Goal: Information Seeking & Learning: Find specific fact

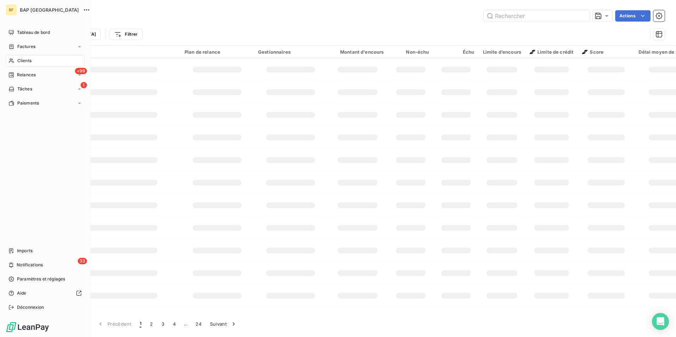
click at [12, 59] on icon at bounding box center [11, 61] width 6 height 6
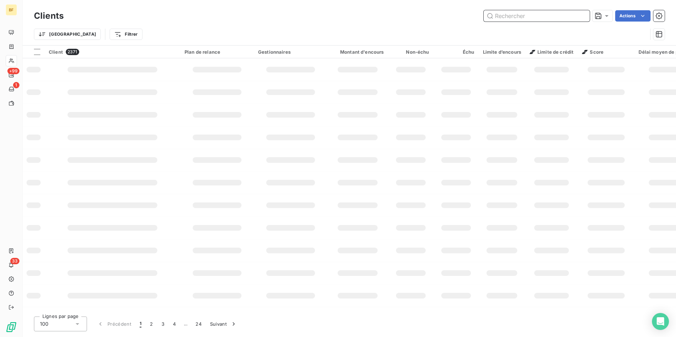
click at [501, 18] on input "text" at bounding box center [537, 15] width 106 height 11
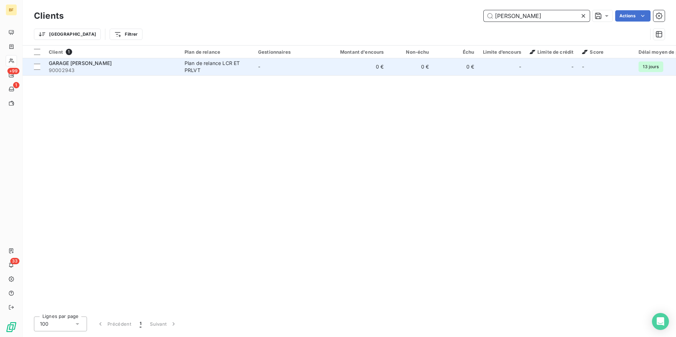
type input "[PERSON_NAME]"
click at [208, 67] on div "Plan de relance LCR ET PRLVT" at bounding box center [217, 67] width 65 height 14
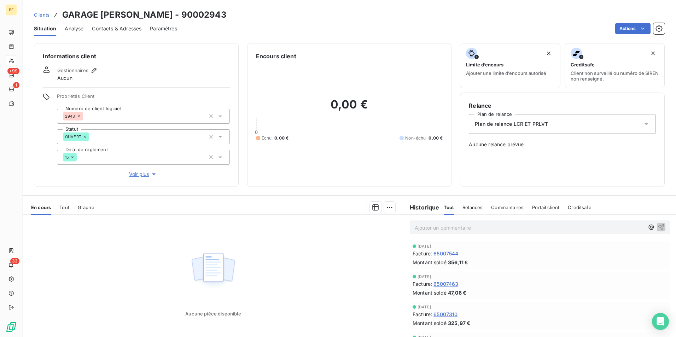
click at [113, 29] on span "Contacts & Adresses" at bounding box center [116, 28] width 49 height 7
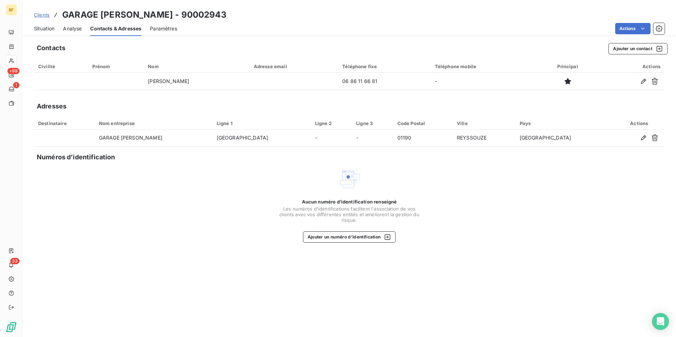
click at [42, 27] on span "Situation" at bounding box center [44, 28] width 21 height 7
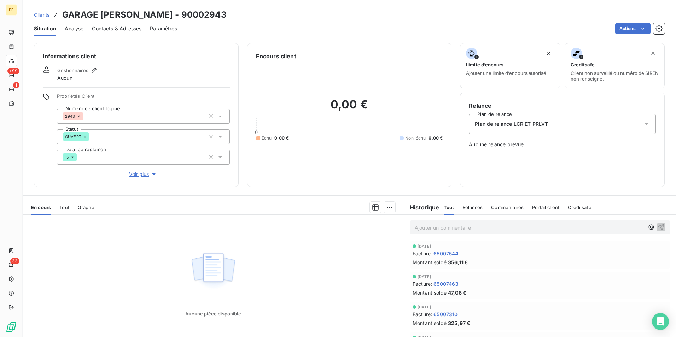
click at [121, 29] on span "Contacts & Adresses" at bounding box center [116, 28] width 49 height 7
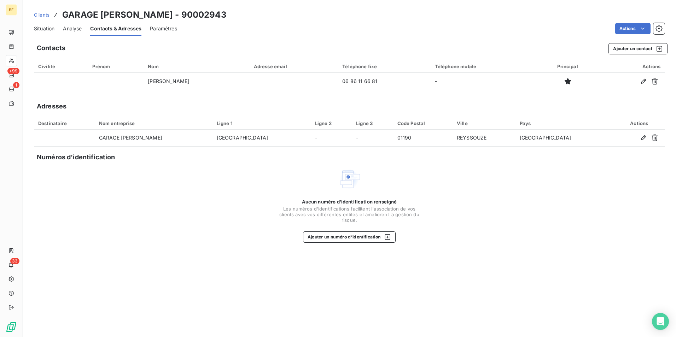
click at [42, 34] on div "Situation" at bounding box center [44, 28] width 21 height 15
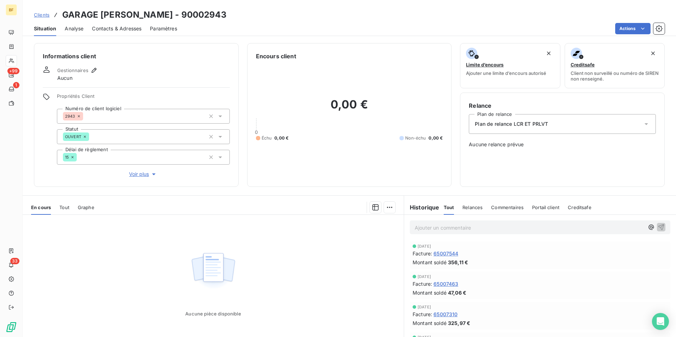
click at [444, 224] on p "Ajouter un commentaire ﻿" at bounding box center [529, 227] width 229 height 9
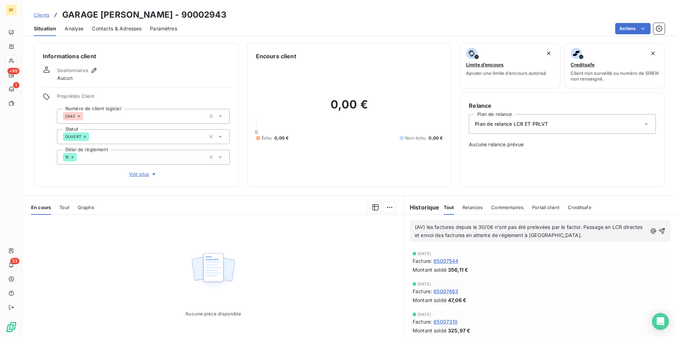
click at [554, 238] on span "(AV) les factures depuis le 30/06 n'ont pas été prelevées par le factor. Passag…" at bounding box center [529, 231] width 229 height 14
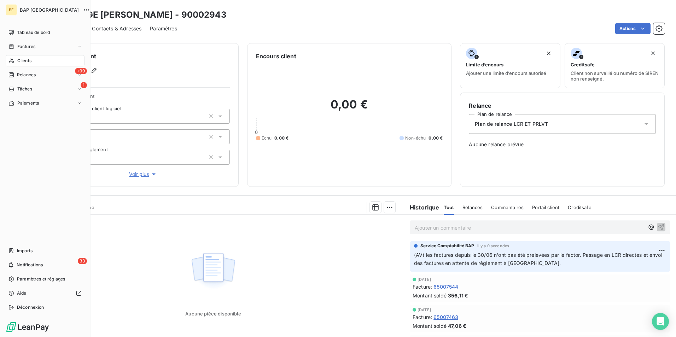
click at [12, 61] on icon at bounding box center [11, 61] width 6 height 6
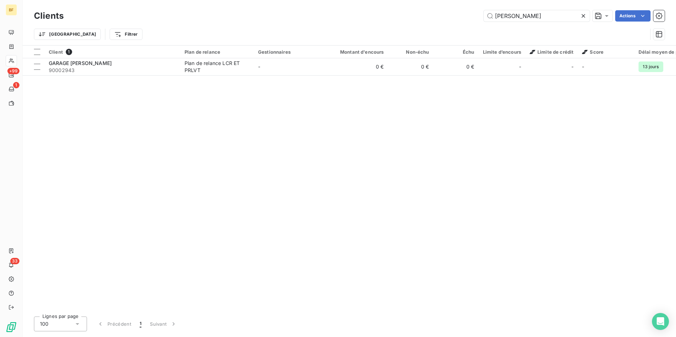
drag, startPoint x: 533, startPoint y: 17, endPoint x: 481, endPoint y: 10, distance: 52.4
click at [481, 10] on div "[PERSON_NAME] Actions" at bounding box center [368, 15] width 592 height 11
click at [534, 12] on input "americain" at bounding box center [537, 15] width 106 height 11
click at [538, 17] on input "americain" at bounding box center [537, 15] width 106 height 11
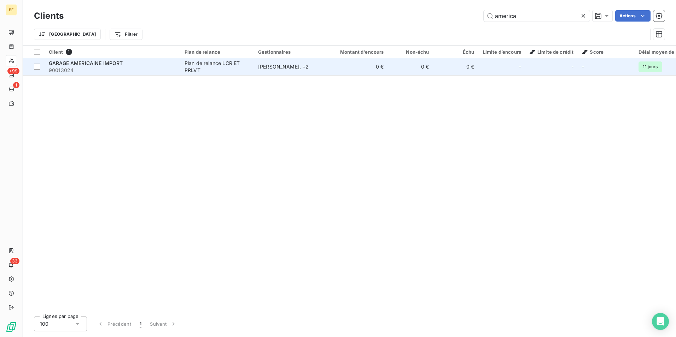
type input "america"
click at [195, 66] on div "Plan de relance LCR ET PRLVT" at bounding box center [217, 67] width 65 height 14
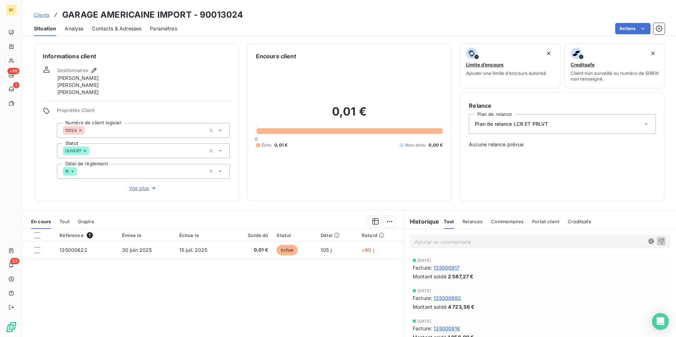
click at [134, 30] on span "Contacts & Adresses" at bounding box center [116, 28] width 49 height 7
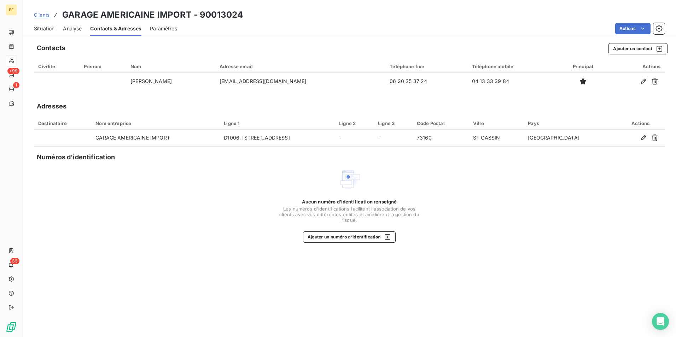
click at [554, 204] on div "Aucun numéro d’identification renseigné Les numéros d'identifications faciliten…" at bounding box center [349, 205] width 631 height 75
click at [49, 31] on span "Situation" at bounding box center [44, 28] width 21 height 7
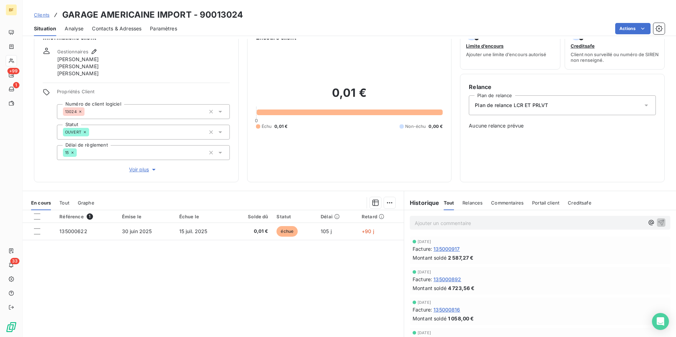
scroll to position [35, 0]
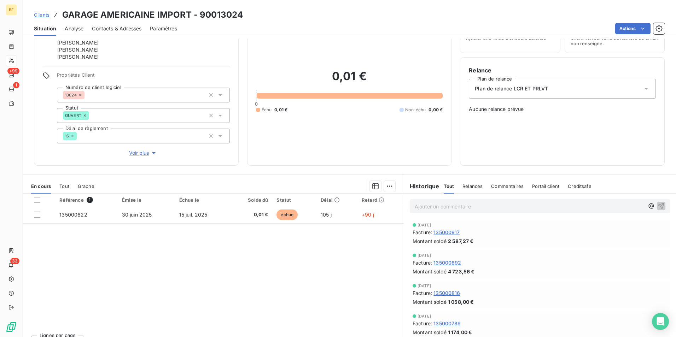
drag, startPoint x: 67, startPoint y: 185, endPoint x: 77, endPoint y: 193, distance: 12.1
click at [68, 185] on span "Tout" at bounding box center [64, 186] width 10 height 6
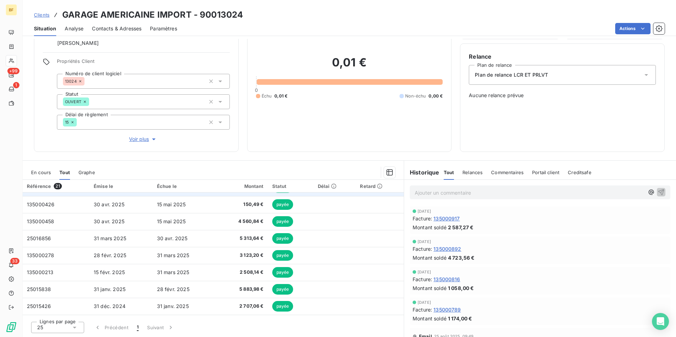
scroll to position [233, 0]
click at [449, 192] on p "Ajouter un commentaire ﻿" at bounding box center [529, 192] width 229 height 9
click at [475, 189] on p "[DATE] - 1918." at bounding box center [529, 192] width 229 height 8
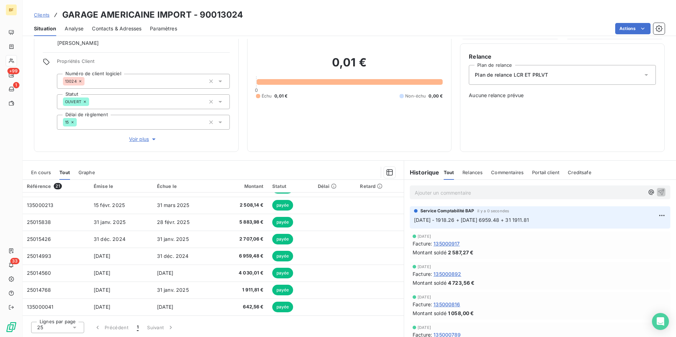
click at [135, 25] on span "Contacts & Adresses" at bounding box center [116, 28] width 49 height 7
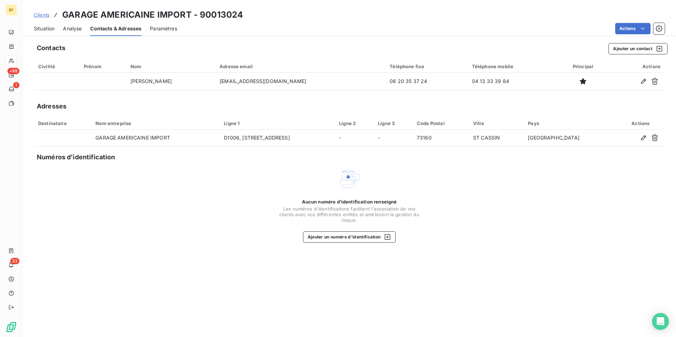
click at [173, 188] on div "Aucun numéro d’identification renseigné Les numéros d'identifications faciliten…" at bounding box center [349, 205] width 631 height 75
click at [53, 26] on span "Situation" at bounding box center [44, 28] width 21 height 7
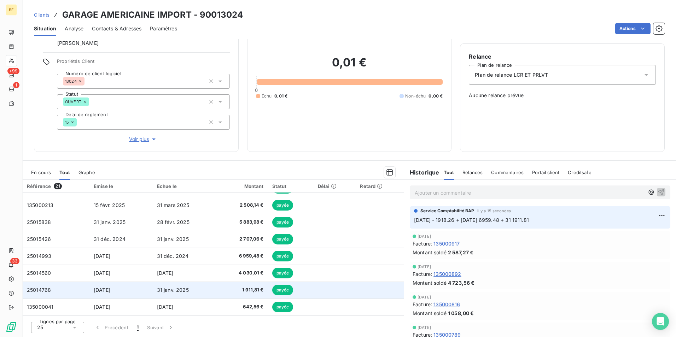
click at [222, 287] on span "1 911,81 €" at bounding box center [241, 290] width 43 height 7
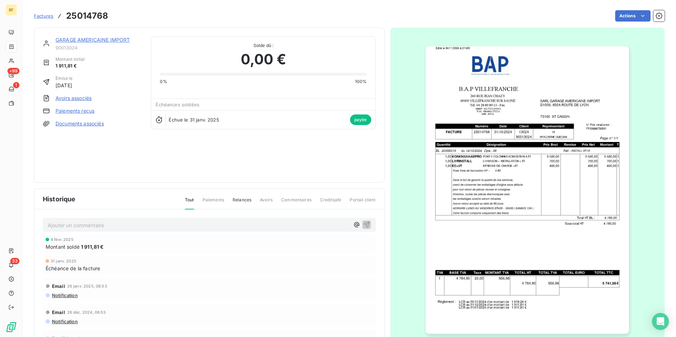
click at [503, 207] on img "button" at bounding box center [527, 190] width 203 height 288
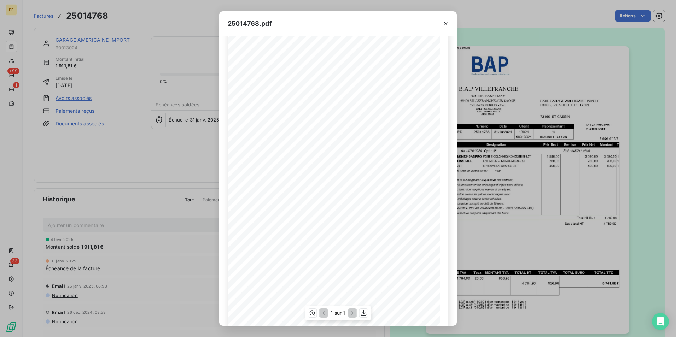
scroll to position [27, 0]
click at [363, 314] on icon "button" at bounding box center [364, 313] width 6 height 6
click at [169, 12] on div "25014768.pdf B.A.P VILLEFRANCHE SARL GARAGE AMERICAINE IMPORT [STREET_ADDRESS][…" at bounding box center [338, 168] width 676 height 337
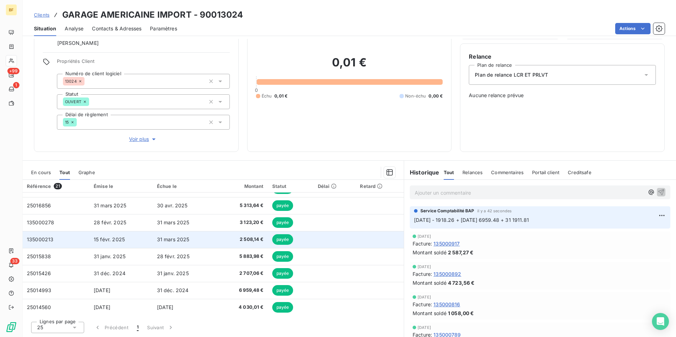
scroll to position [233, 0]
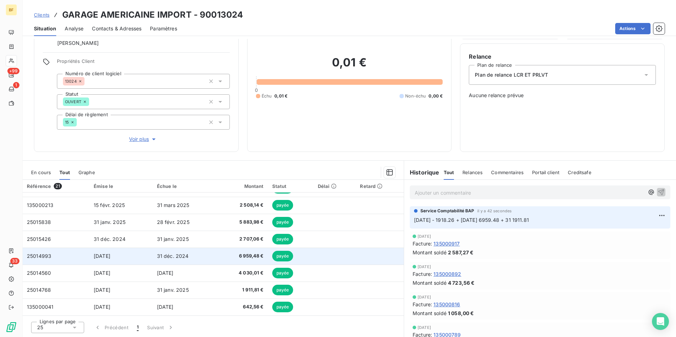
click at [158, 258] on span "31 déc. 2024" at bounding box center [173, 256] width 32 height 6
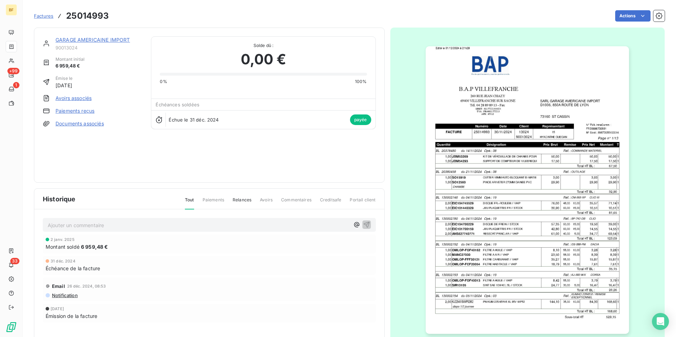
click at [547, 239] on img "button" at bounding box center [527, 190] width 203 height 288
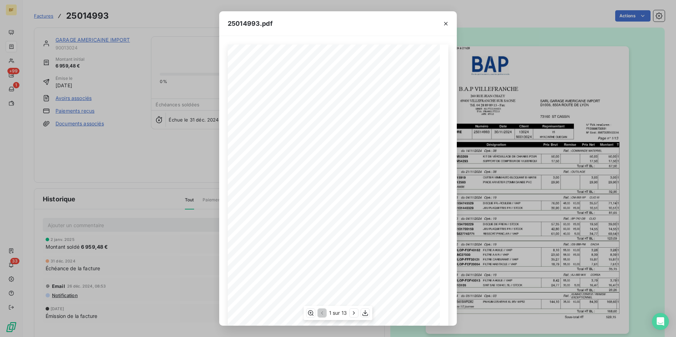
scroll to position [27, 0]
click at [351, 313] on icon "button" at bounding box center [353, 313] width 7 height 7
click at [351, 313] on icon "button" at bounding box center [354, 313] width 7 height 7
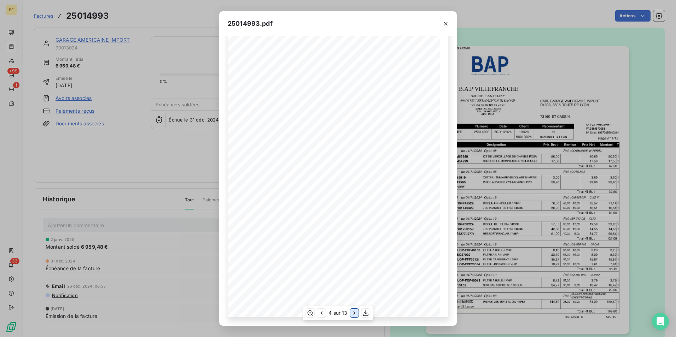
click at [351, 313] on icon "button" at bounding box center [354, 313] width 7 height 7
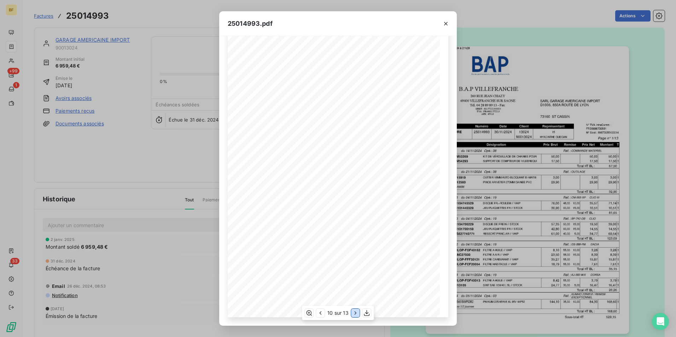
click at [352, 313] on icon "button" at bounding box center [355, 313] width 7 height 7
click at [357, 309] on div "11 sur 13" at bounding box center [338, 313] width 71 height 14
click at [356, 311] on icon "button" at bounding box center [354, 313] width 7 height 7
click at [355, 313] on icon "button" at bounding box center [355, 313] width 7 height 7
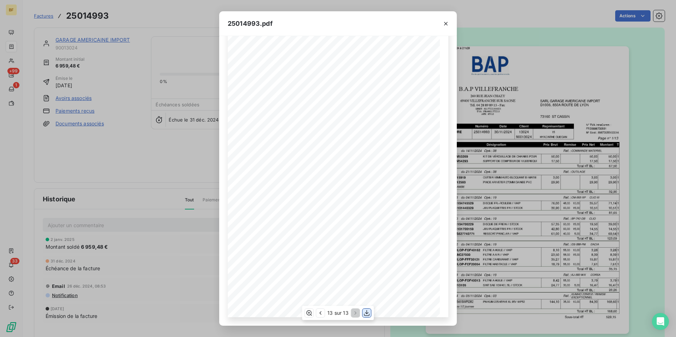
click at [369, 312] on icon "button" at bounding box center [366, 313] width 7 height 7
drag, startPoint x: 167, startPoint y: 6, endPoint x: 146, endPoint y: 6, distance: 20.9
click at [167, 6] on div "25014993.pdf B.A.P VILLEFRANCHE SARL GARAGE AMERICAINE IMPORT [STREET_ADDRESS][…" at bounding box center [338, 168] width 676 height 337
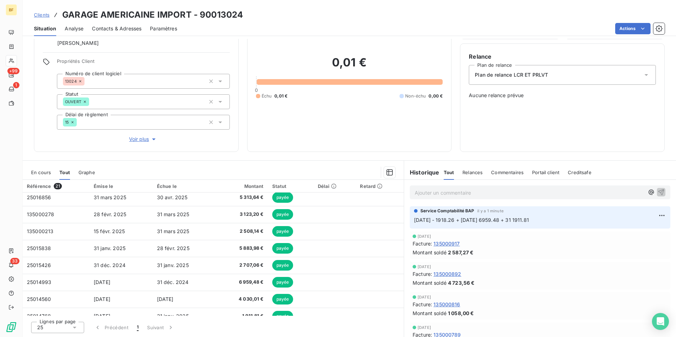
scroll to position [233, 0]
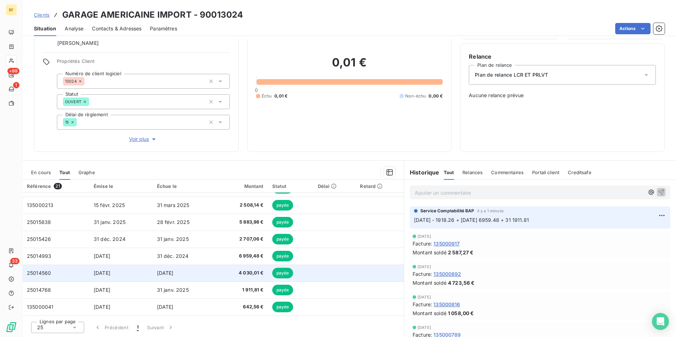
click at [140, 277] on td "[DATE]" at bounding box center [120, 273] width 63 height 17
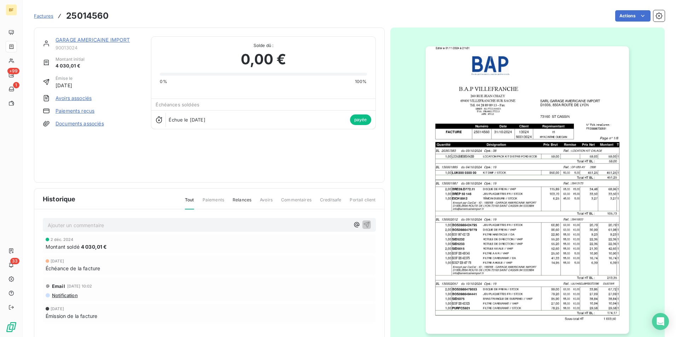
click at [546, 187] on img "button" at bounding box center [527, 190] width 203 height 288
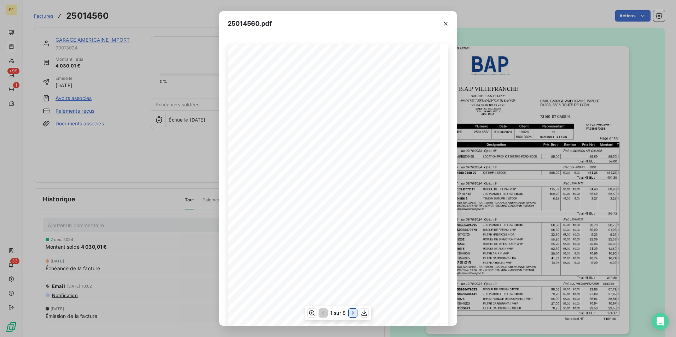
click at [350, 314] on icon "button" at bounding box center [352, 313] width 7 height 7
click at [350, 314] on icon "button" at bounding box center [353, 313] width 7 height 7
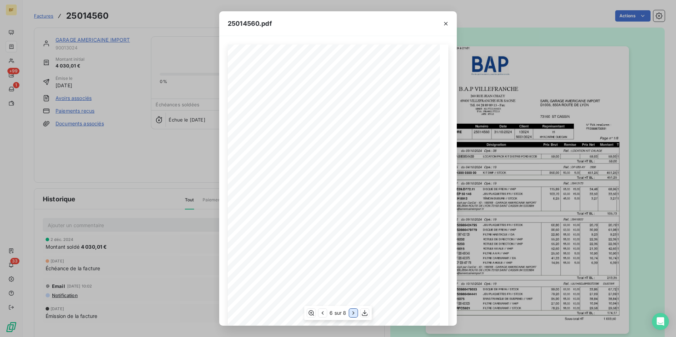
click at [350, 314] on icon "button" at bounding box center [353, 313] width 7 height 7
click at [163, 10] on div "25014560.pdf B.A.P VILLEFRANCHE SARL GARAGE AMERICAINE IMPORT [STREET_ADDRESS][…" at bounding box center [338, 168] width 676 height 337
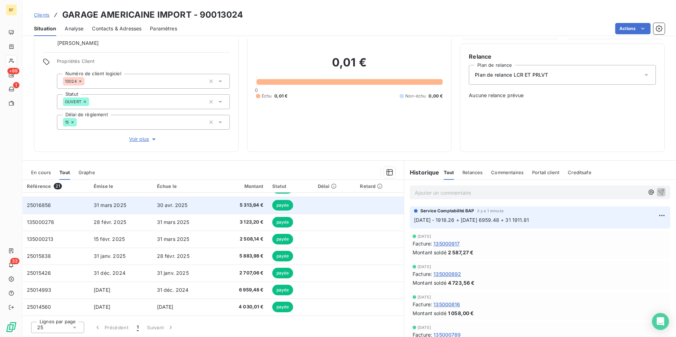
scroll to position [233, 0]
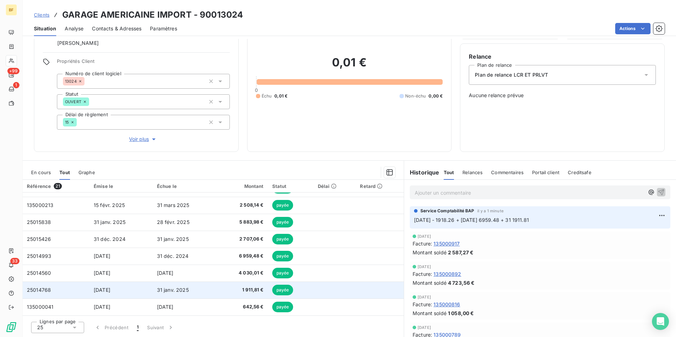
click at [138, 288] on td "[DATE]" at bounding box center [120, 290] width 63 height 17
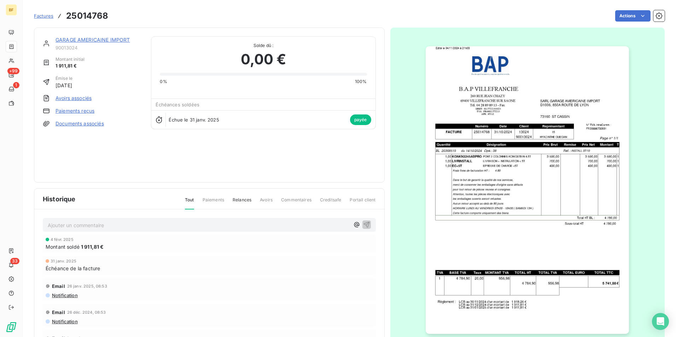
click at [452, 228] on img "button" at bounding box center [527, 190] width 203 height 288
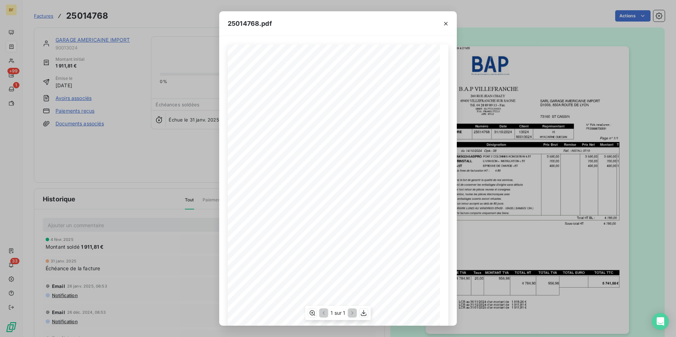
scroll to position [27, 0]
drag, startPoint x: 125, startPoint y: 13, endPoint x: 56, endPoint y: 13, distance: 68.6
click at [124, 13] on div "25014768.pdf B.A.P VILLEFRANCHE SARL GARAGE AMERICAINE IMPORT [STREET_ADDRESS][…" at bounding box center [338, 168] width 676 height 337
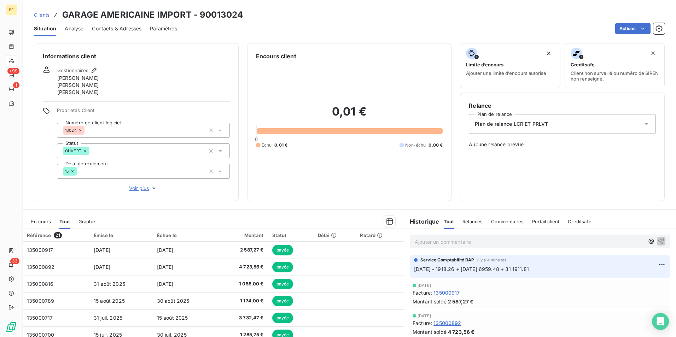
click at [120, 25] on span "Contacts & Adresses" at bounding box center [116, 28] width 49 height 7
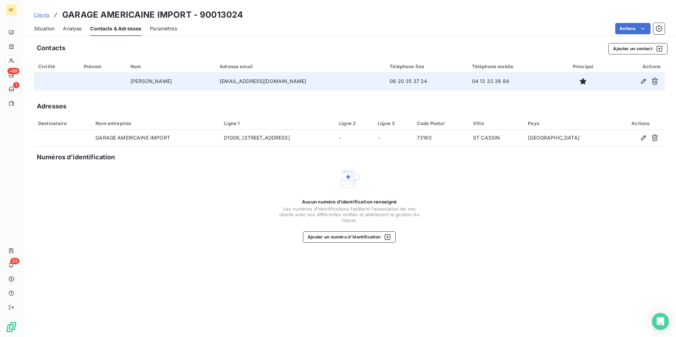
drag, startPoint x: 302, startPoint y: 80, endPoint x: 229, endPoint y: 88, distance: 73.9
click at [229, 88] on tr "[PERSON_NAME] [EMAIL_ADDRESS][DOMAIN_NAME] 06 20 35 37 24 04 13 33 39 84" at bounding box center [349, 81] width 631 height 17
copy tr "[EMAIL_ADDRESS][DOMAIN_NAME]"
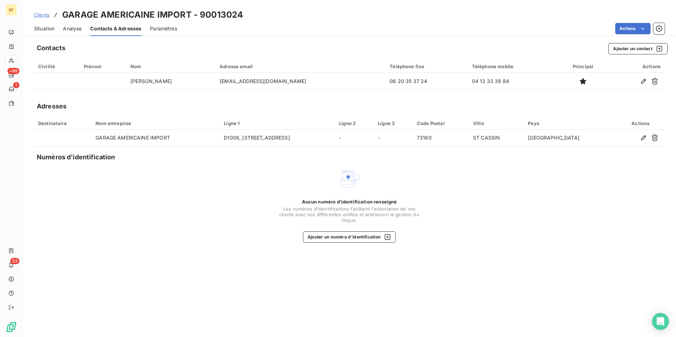
click at [42, 31] on span "Situation" at bounding box center [44, 28] width 21 height 7
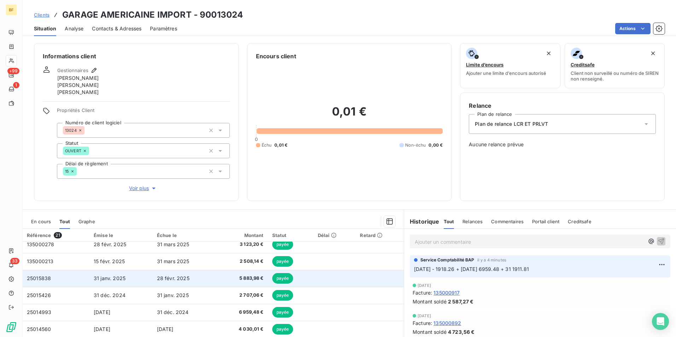
scroll to position [233, 0]
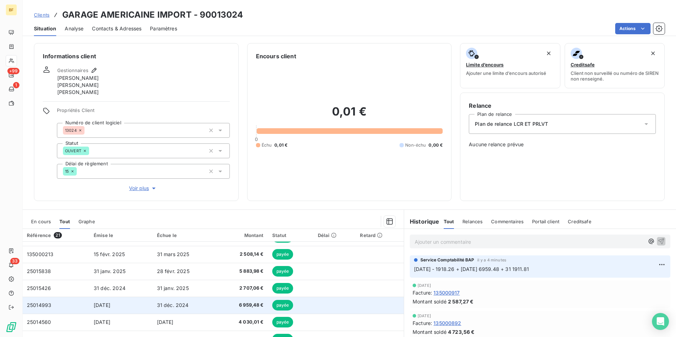
click at [233, 304] on span "6 959,48 €" at bounding box center [241, 305] width 43 height 7
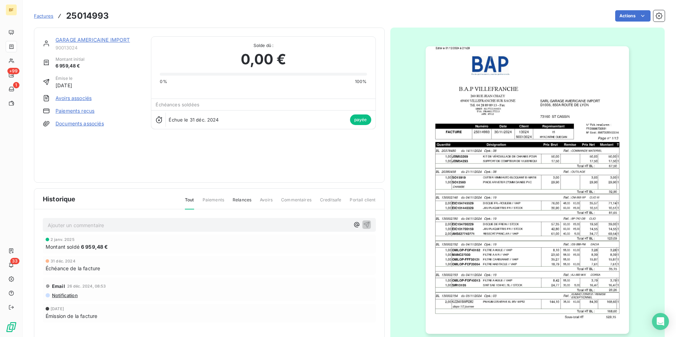
click at [493, 218] on img "button" at bounding box center [527, 190] width 203 height 288
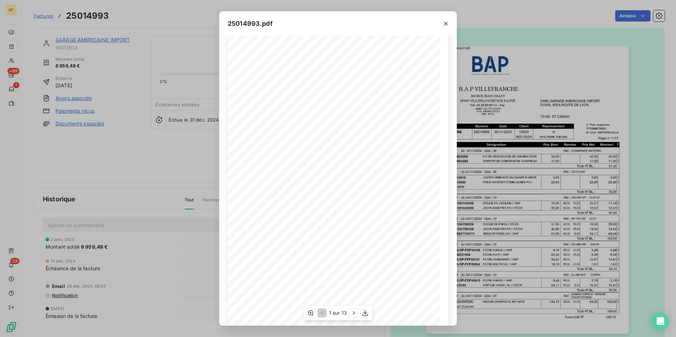
scroll to position [27, 0]
click at [352, 314] on icon "button" at bounding box center [353, 313] width 7 height 7
click at [352, 314] on icon "button" at bounding box center [354, 313] width 7 height 7
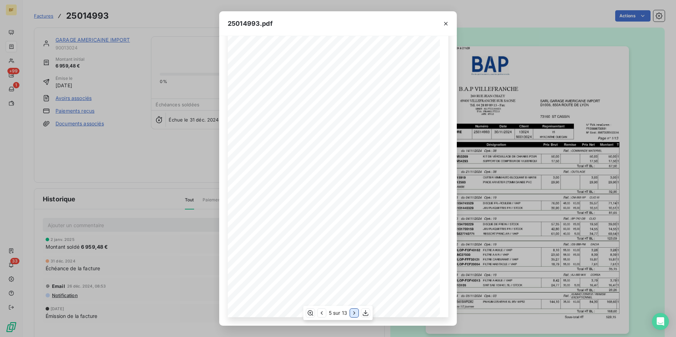
click at [352, 314] on icon "button" at bounding box center [354, 313] width 7 height 7
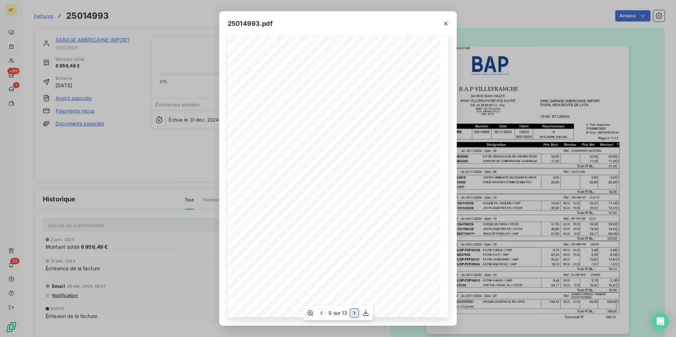
click at [353, 314] on icon "button" at bounding box center [354, 313] width 7 height 7
click at [353, 314] on icon "button" at bounding box center [355, 313] width 7 height 7
click at [164, 141] on div "25014993.pdf B.A.P VILLEFRANCHE SARL GARAGE AMERICAINE IMPORT [STREET_ADDRESS][…" at bounding box center [338, 168] width 676 height 337
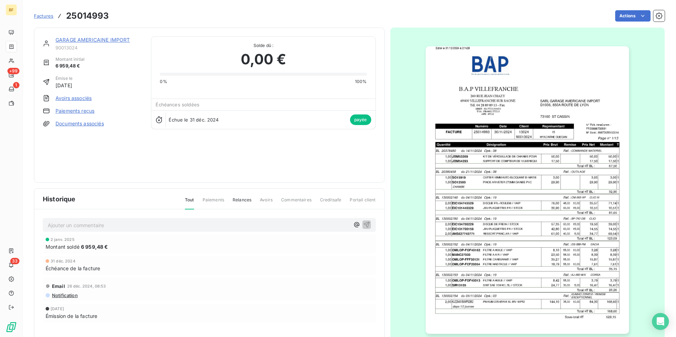
click at [87, 14] on h3 "25014993" at bounding box center [87, 16] width 43 height 13
copy h3 "25014993"
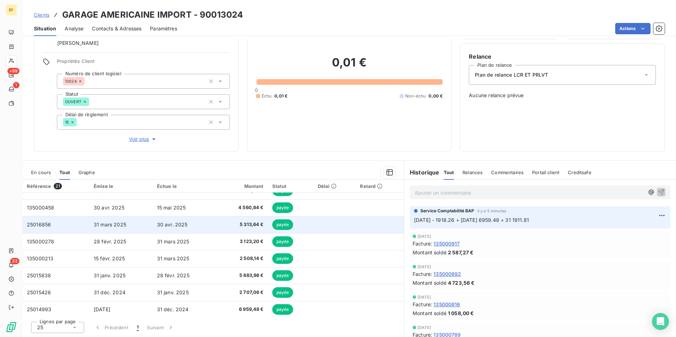
scroll to position [233, 0]
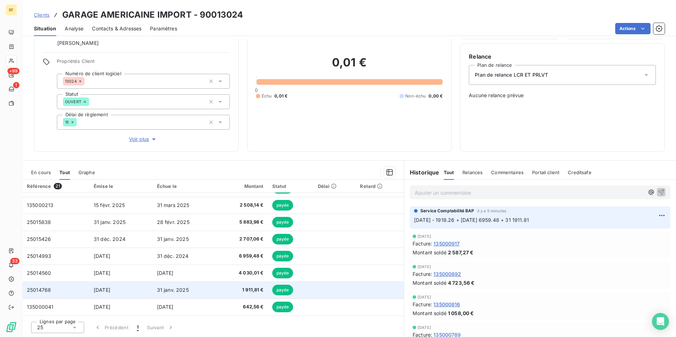
click at [245, 292] on span "1 911,81 €" at bounding box center [241, 290] width 43 height 7
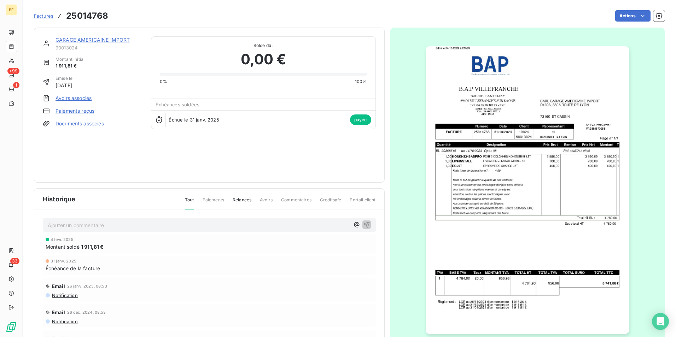
click at [516, 194] on img "button" at bounding box center [527, 190] width 203 height 288
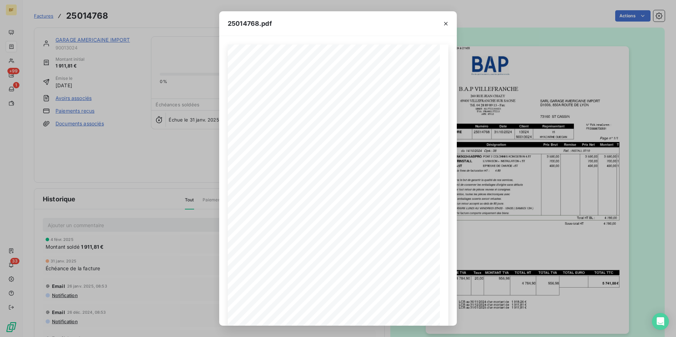
drag, startPoint x: 133, startPoint y: 18, endPoint x: 125, endPoint y: 19, distance: 7.8
click at [133, 18] on div "25014768.pdf B.A.P VILLEFRANCHE SARL GARAGE AMERICAINE IMPORT [STREET_ADDRESS][…" at bounding box center [338, 168] width 676 height 337
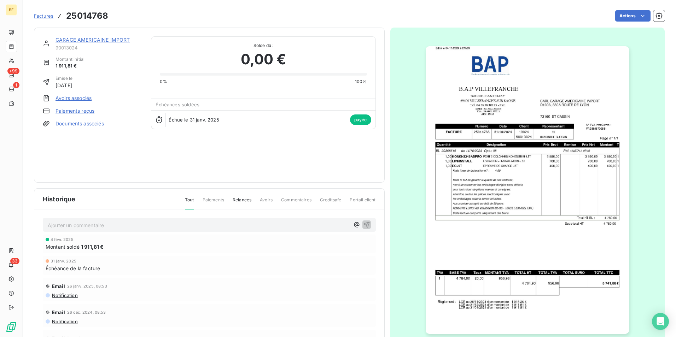
click at [110, 16] on div "Factures 25014768 Actions" at bounding box center [349, 15] width 631 height 15
drag, startPoint x: 110, startPoint y: 16, endPoint x: 106, endPoint y: 13, distance: 4.4
click at [106, 13] on h3 "25014768" at bounding box center [87, 16] width 42 height 13
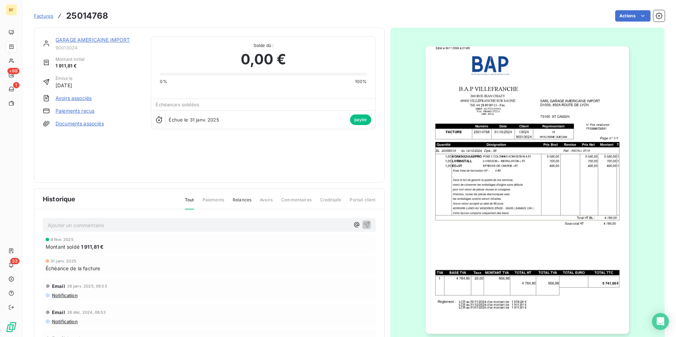
drag, startPoint x: 106, startPoint y: 13, endPoint x: 90, endPoint y: 17, distance: 16.2
click at [90, 17] on h3 "25014768" at bounding box center [87, 16] width 42 height 13
copy h3 "25014768"
click at [514, 158] on img "button" at bounding box center [527, 190] width 203 height 288
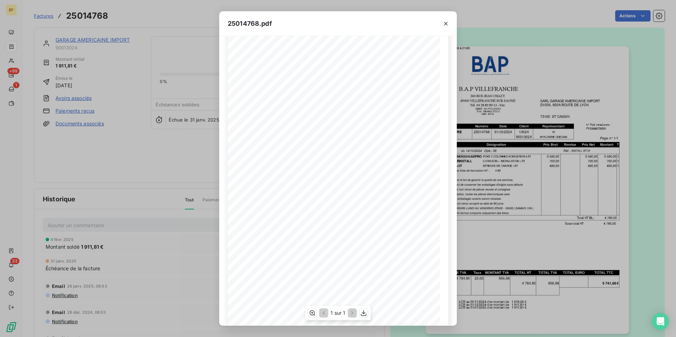
scroll to position [27, 0]
click at [123, 20] on div "25014768.pdf B.A.P VILLEFRANCHE SARL GARAGE AMERICAINE IMPORT [STREET_ADDRESS][…" at bounding box center [338, 168] width 676 height 337
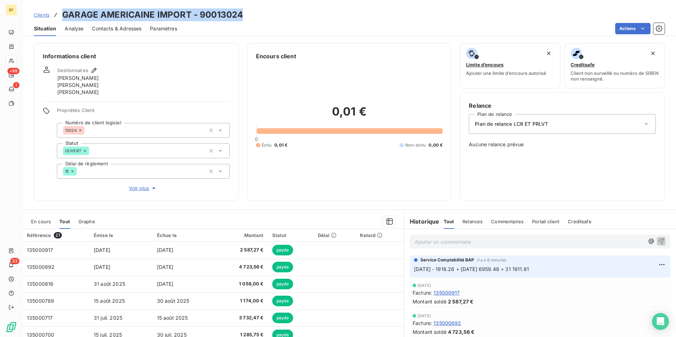
drag, startPoint x: 254, startPoint y: 11, endPoint x: 63, endPoint y: 15, distance: 191.6
click at [63, 15] on div "Clients GARAGE AMERICAINE IMPORT - 90013024" at bounding box center [349, 14] width 653 height 13
copy h3 "GARAGE AMERICAINE IMPORT - 90013024"
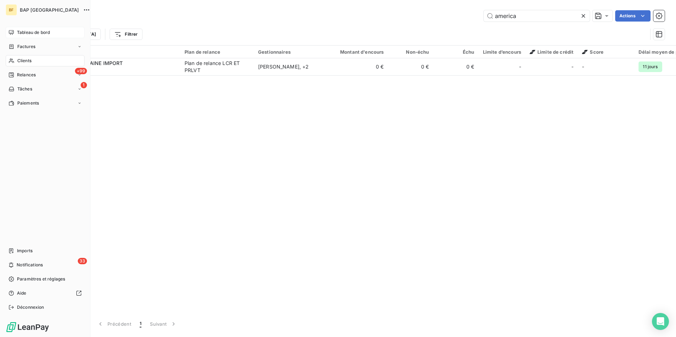
click at [18, 35] on span "Tableau de bord" at bounding box center [33, 32] width 33 height 6
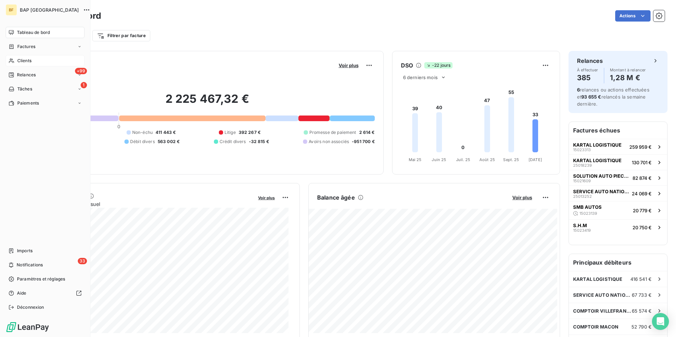
click at [15, 60] on div "Clients" at bounding box center [45, 60] width 79 height 11
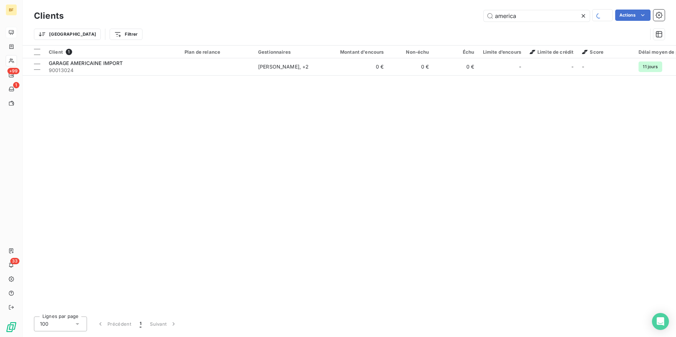
drag, startPoint x: 526, startPoint y: 13, endPoint x: 452, endPoint y: 5, distance: 74.0
click at [452, 5] on div "Clients america Actions Trier Filtrer" at bounding box center [349, 22] width 653 height 45
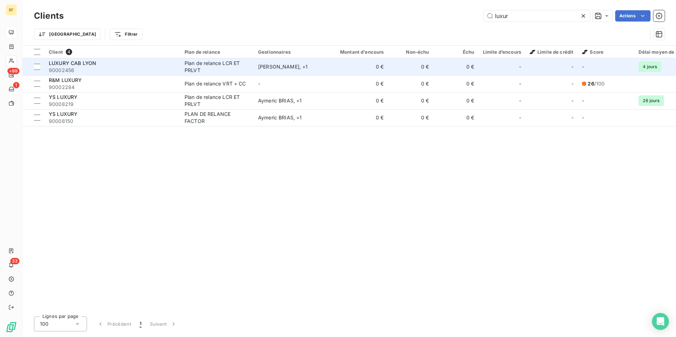
type input "luxur"
click at [160, 73] on span "90002456" at bounding box center [112, 70] width 127 height 7
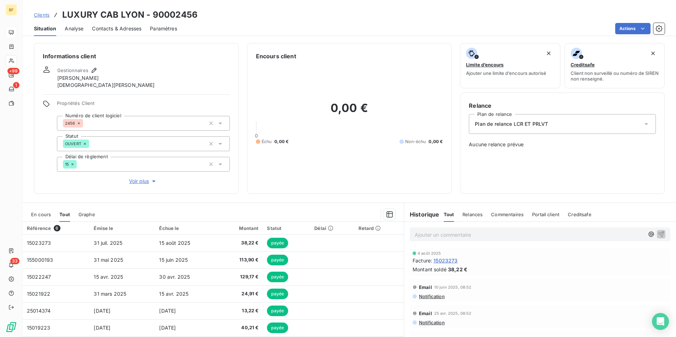
click at [428, 232] on p "Ajouter un commentaire ﻿" at bounding box center [529, 234] width 229 height 9
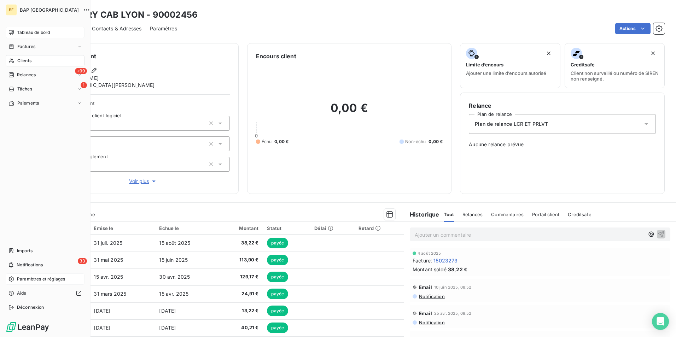
click at [41, 276] on span "Paramètres et réglages" at bounding box center [41, 279] width 48 height 6
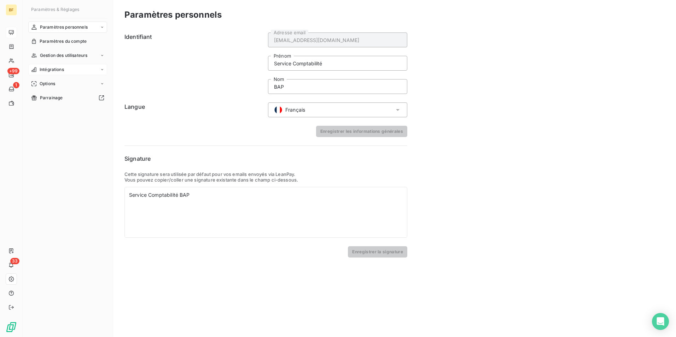
click at [59, 69] on span "Intégrations" at bounding box center [52, 69] width 24 height 6
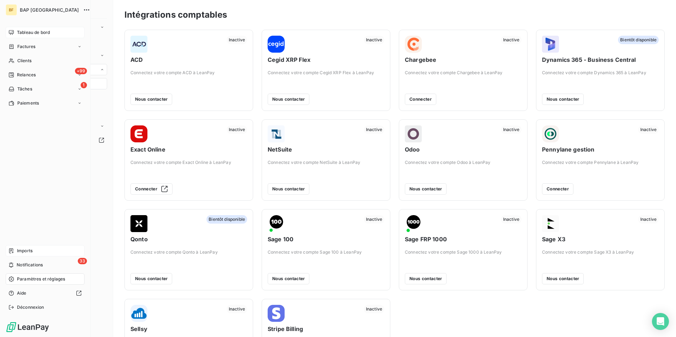
click at [30, 250] on span "Imports" at bounding box center [25, 251] width 16 height 6
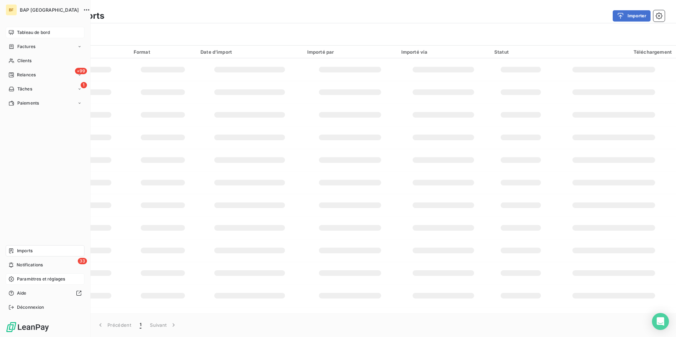
click at [24, 255] on div "Imports" at bounding box center [45, 250] width 79 height 11
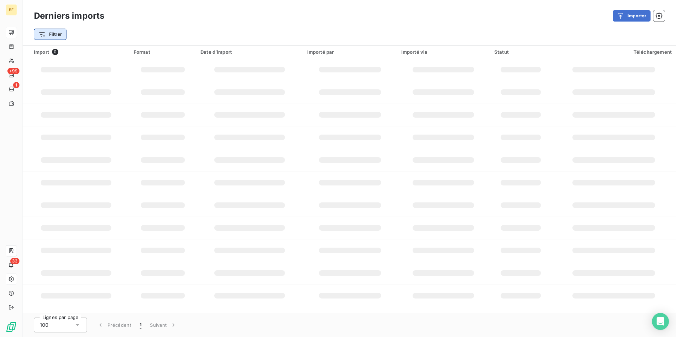
click at [54, 33] on html "BF +99 1 33 Derniers imports Importer Filtrer Import 0 Format Date d’import Imp…" at bounding box center [338, 168] width 676 height 337
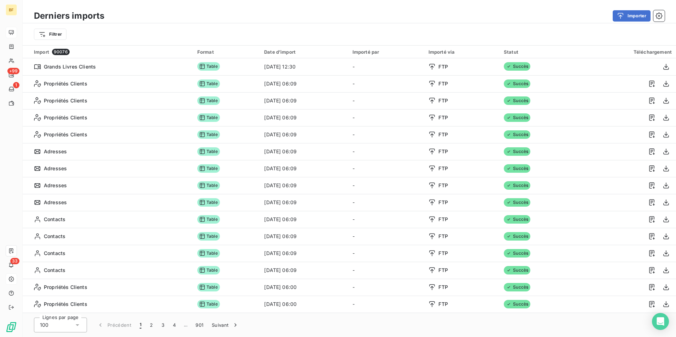
click at [255, 0] on html "BF +99 1 33 Derniers imports Importer Filtrer Import 90076 Format Date d’import…" at bounding box center [338, 168] width 676 height 337
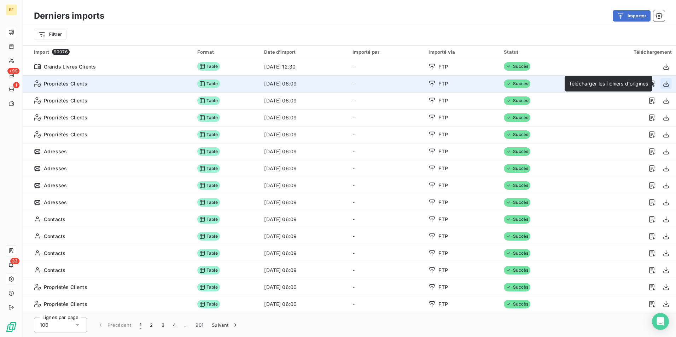
click at [662, 84] on icon "button" at bounding box center [665, 83] width 7 height 7
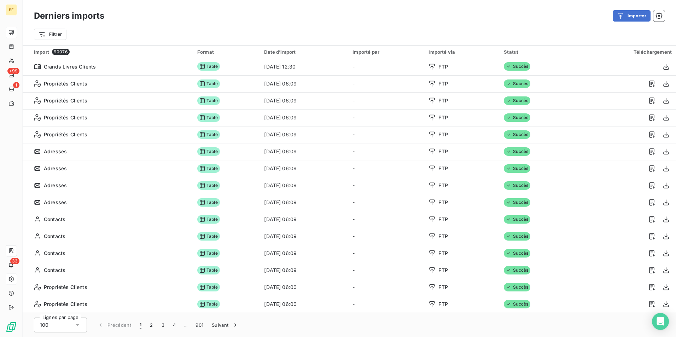
click at [408, 24] on div "Filtrer" at bounding box center [349, 34] width 653 height 22
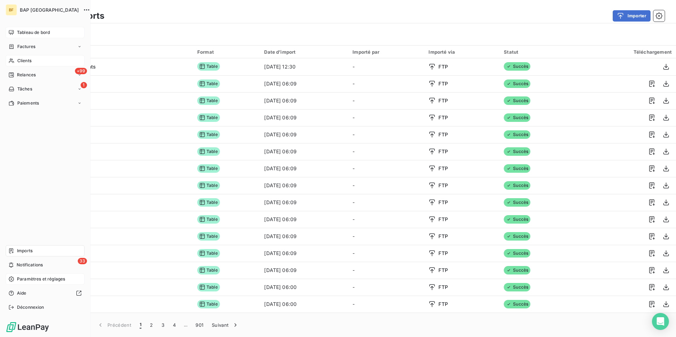
click at [34, 64] on div "Clients" at bounding box center [45, 60] width 79 height 11
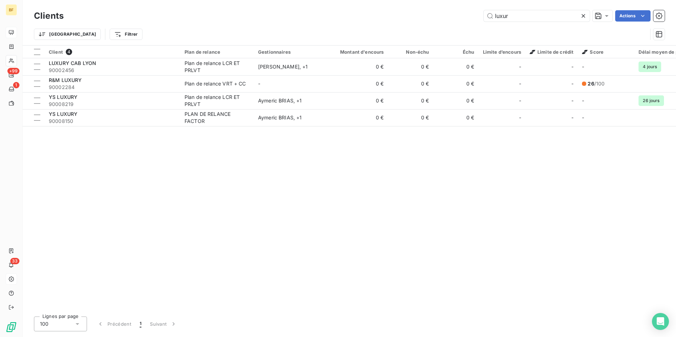
drag, startPoint x: 530, startPoint y: 14, endPoint x: 482, endPoint y: 14, distance: 47.4
click at [482, 14] on div "luxur Actions" at bounding box center [368, 15] width 592 height 11
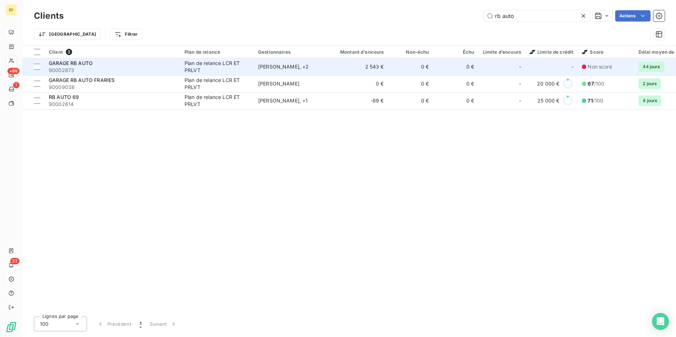
type input "rb auto"
click at [88, 70] on span "90002673" at bounding box center [112, 70] width 127 height 7
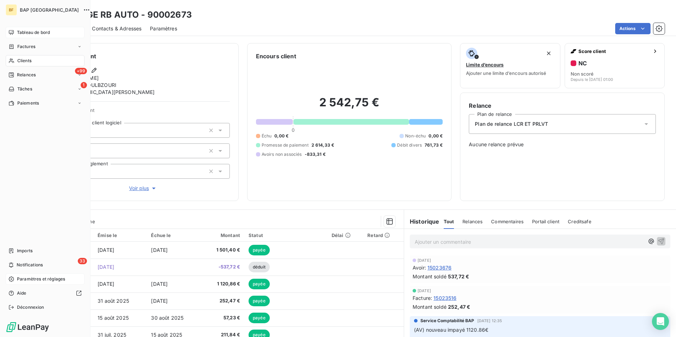
click at [25, 60] on span "Clients" at bounding box center [24, 61] width 14 height 6
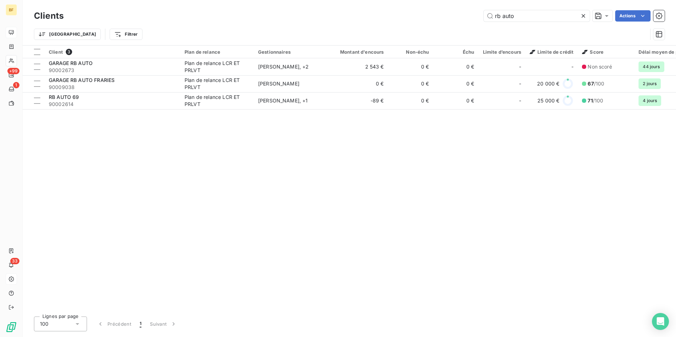
drag, startPoint x: 503, startPoint y: 17, endPoint x: 466, endPoint y: 14, distance: 37.6
click at [466, 14] on div "rb auto Actions" at bounding box center [368, 15] width 592 height 11
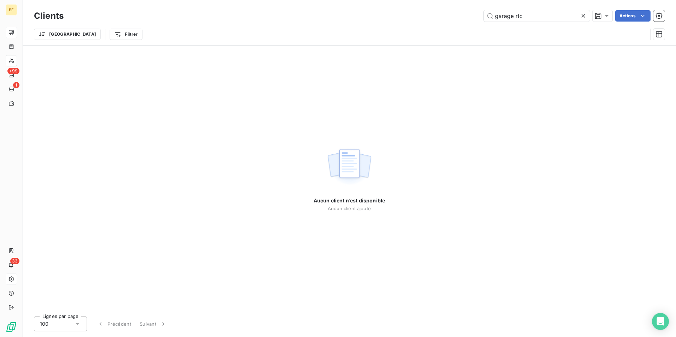
drag, startPoint x: 469, startPoint y: 14, endPoint x: 456, endPoint y: 13, distance: 13.5
click at [456, 13] on div "garage rtc Actions" at bounding box center [368, 15] width 592 height 11
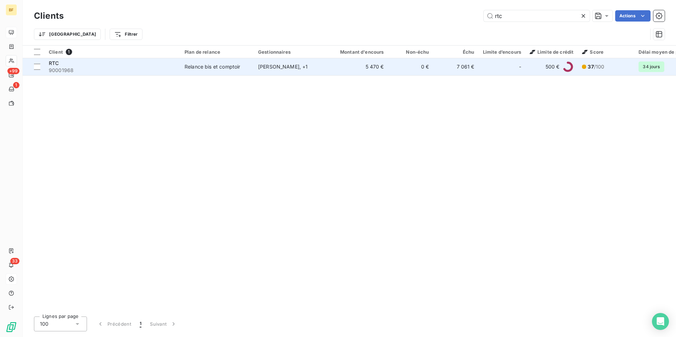
type input "rtc"
click at [227, 71] on td "Relance bis et comptoir" at bounding box center [217, 66] width 74 height 17
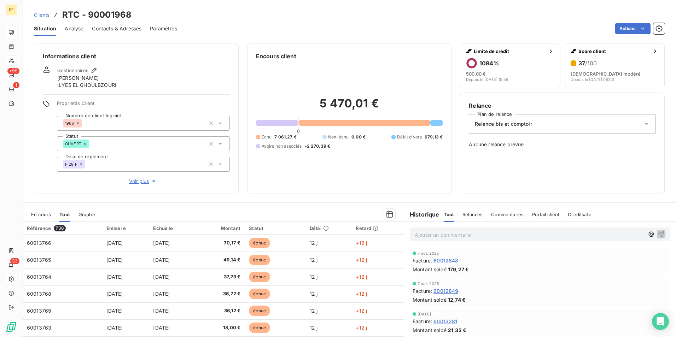
click at [314, 182] on div "5 470,01 € 0 Échu 7 061,27 € Non-échu 0,00 € Débit divers 679,13 € Avoirs non a…" at bounding box center [349, 122] width 187 height 125
click at [197, 186] on div "Informations client Gestionnaires [PERSON_NAME] Propriétés Client Numéro de cli…" at bounding box center [136, 118] width 205 height 151
click at [208, 19] on div "Clients RTC - 90001968" at bounding box center [349, 14] width 653 height 13
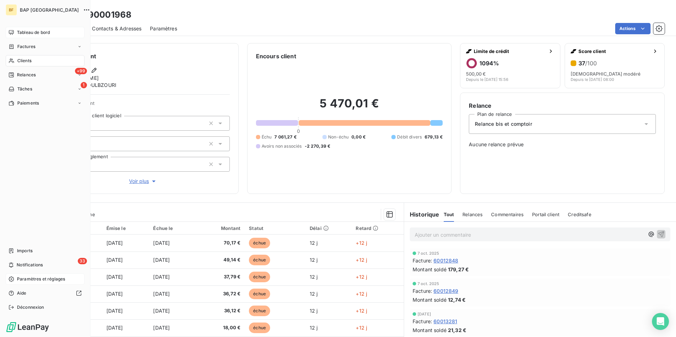
click at [20, 59] on span "Clients" at bounding box center [24, 61] width 14 height 6
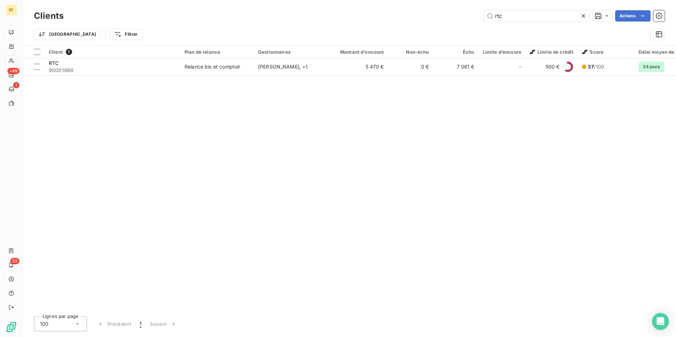
drag, startPoint x: 465, startPoint y: 17, endPoint x: 481, endPoint y: 19, distance: 16.1
click at [455, 17] on div "rtc Actions" at bounding box center [368, 15] width 592 height 11
type input "c"
type input "90009117"
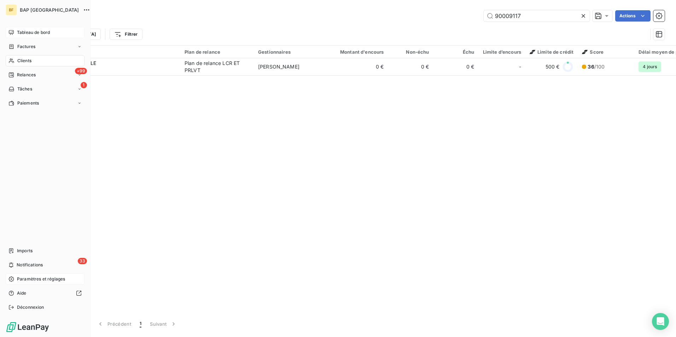
click at [26, 31] on span "Tableau de bord" at bounding box center [33, 32] width 33 height 6
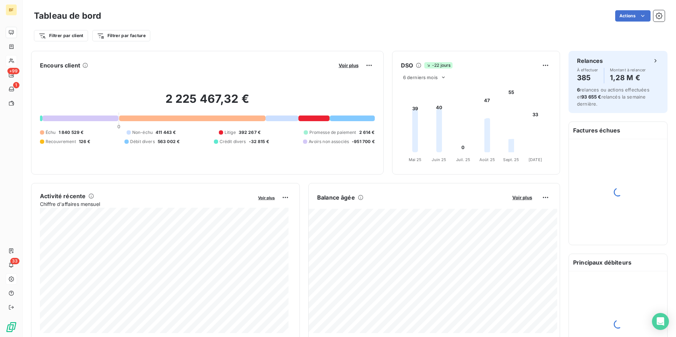
click at [243, 36] on div "Filtrer par client Filtrer par facture" at bounding box center [349, 35] width 631 height 13
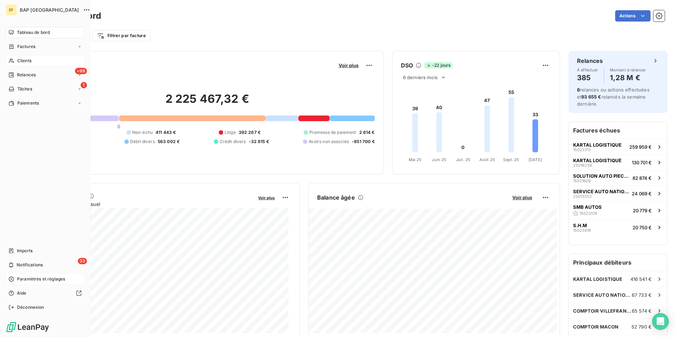
click at [10, 61] on icon at bounding box center [11, 61] width 5 height 5
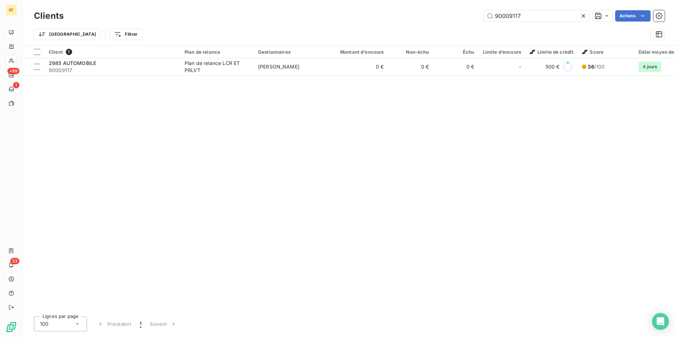
drag, startPoint x: 533, startPoint y: 17, endPoint x: 486, endPoint y: 8, distance: 47.5
click at [486, 8] on div "Clients 90009117 Actions" at bounding box center [349, 15] width 631 height 15
type input "r"
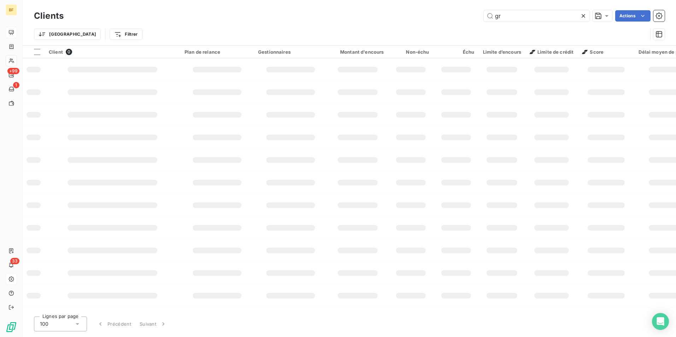
type input "g"
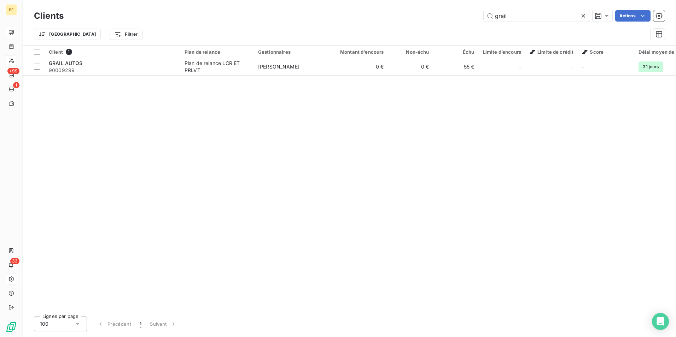
type input "grail"
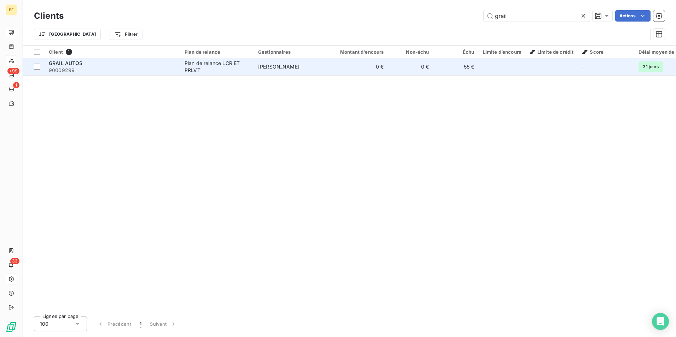
click at [252, 74] on td "Plan de relance LCR ET PRLVT" at bounding box center [217, 66] width 74 height 17
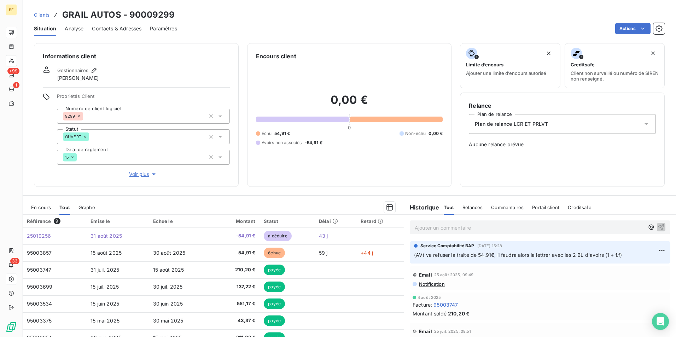
click at [261, 192] on div "Informations client Gestionnaires Mhaèdine BAROUDI Propriétés Client Numéro de …" at bounding box center [349, 188] width 653 height 298
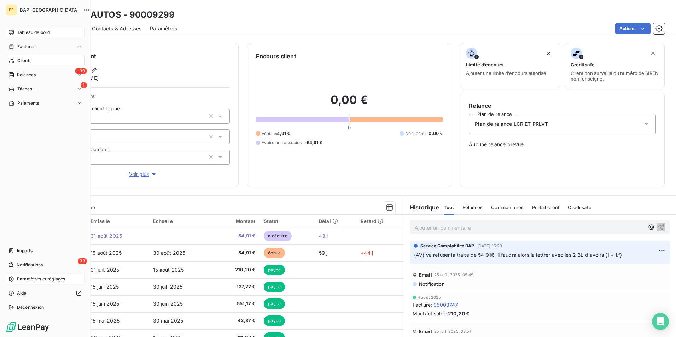
click at [18, 60] on span "Clients" at bounding box center [24, 61] width 14 height 6
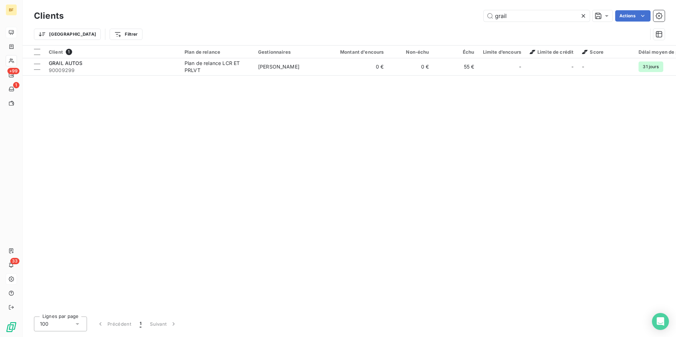
drag, startPoint x: 525, startPoint y: 19, endPoint x: 455, endPoint y: 7, distance: 70.7
click at [455, 7] on div "Clients grail Actions Trier Filtrer" at bounding box center [349, 22] width 653 height 45
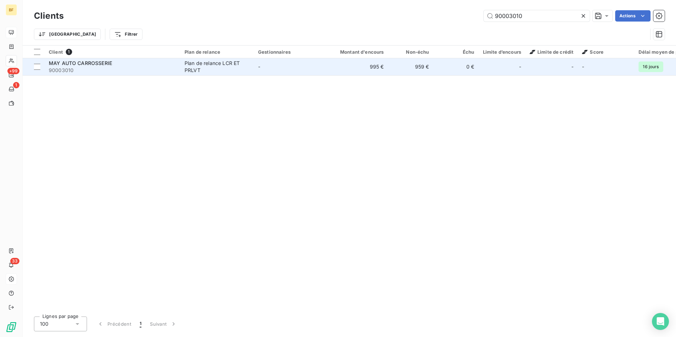
type input "90003010"
click at [180, 59] on td "Plan de relance LCR ET PRLVT" at bounding box center [217, 66] width 74 height 17
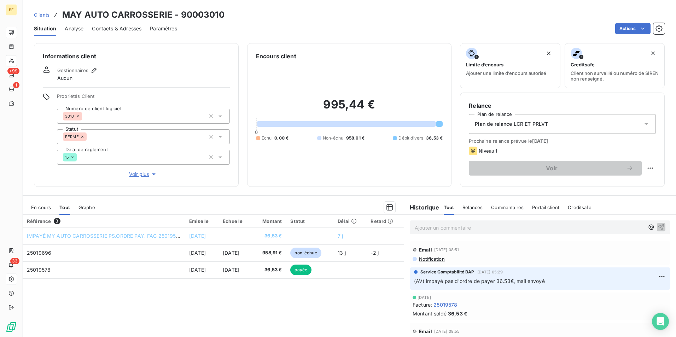
click at [323, 167] on div "995,44 € 0 Échu 0,00 € Non-échu 958,91 € Débit divers 36,53 €" at bounding box center [349, 119] width 187 height 118
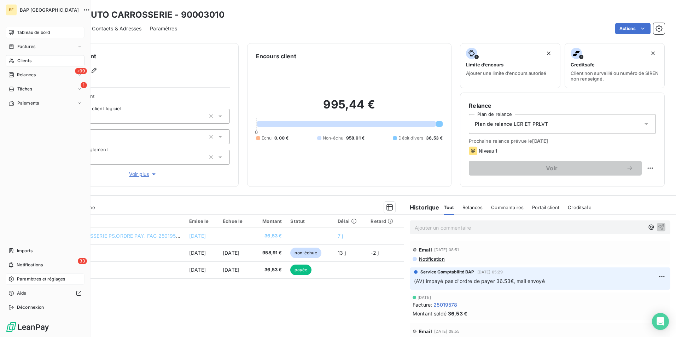
click at [18, 62] on span "Clients" at bounding box center [24, 61] width 14 height 6
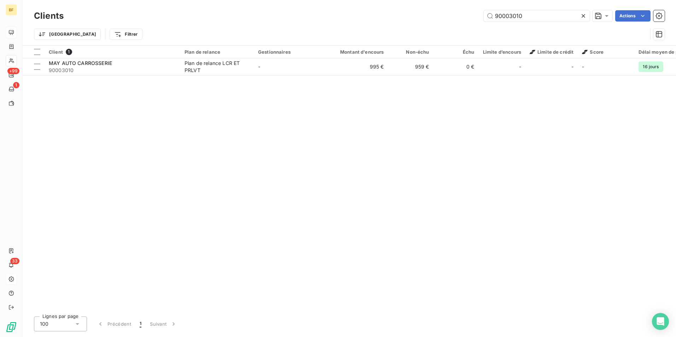
drag, startPoint x: 530, startPoint y: 17, endPoint x: 440, endPoint y: 2, distance: 91.6
click at [440, 2] on div "Clients 90003010 Actions Trier Filtrer" at bounding box center [349, 22] width 653 height 45
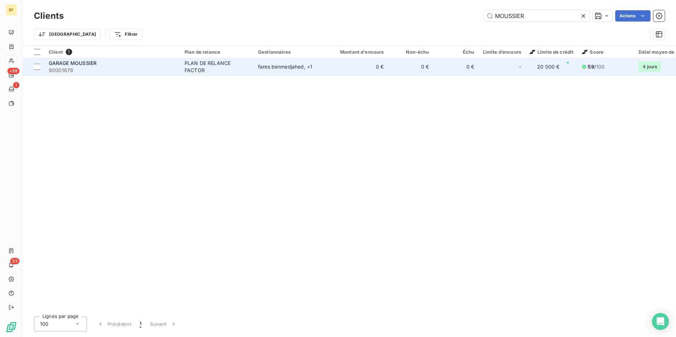
type input "MOUSSIER"
click at [102, 71] on span "90001678" at bounding box center [112, 70] width 127 height 7
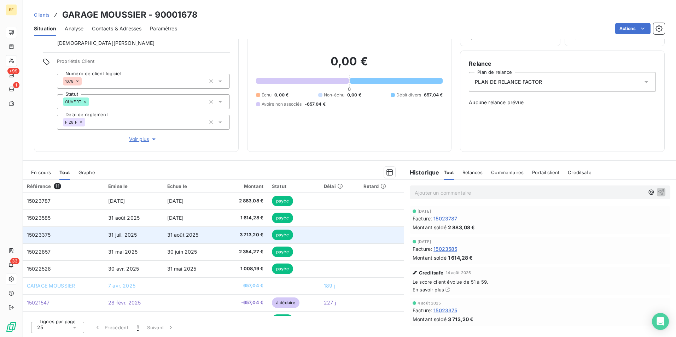
click at [133, 236] on span "31 juil. 2025" at bounding box center [122, 235] width 29 height 6
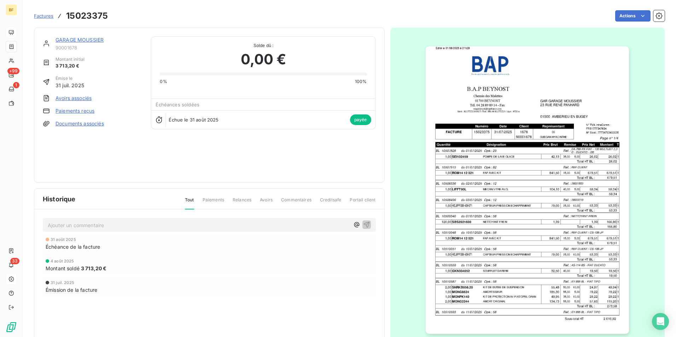
click at [507, 190] on img "button" at bounding box center [527, 190] width 203 height 288
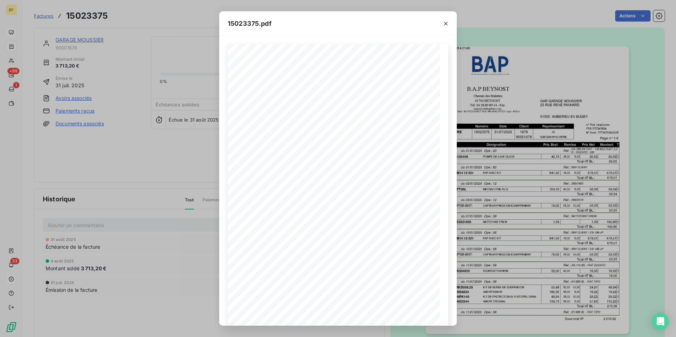
click at [125, 20] on div "15023375.pdf B.A.P BEYNOST GAR GARAGE MOUSSIER [GEOGRAPHIC_DATA] [STREET_ADDRES…" at bounding box center [338, 168] width 676 height 337
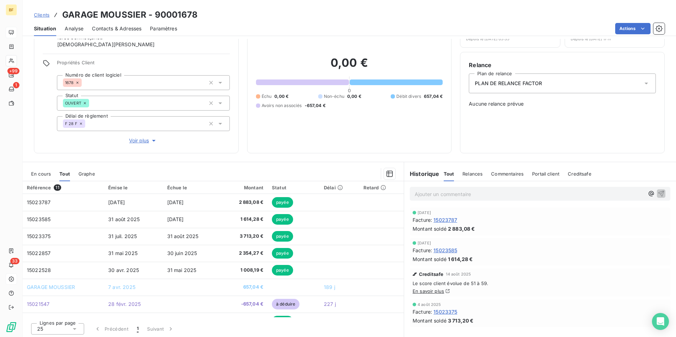
scroll to position [42, 0]
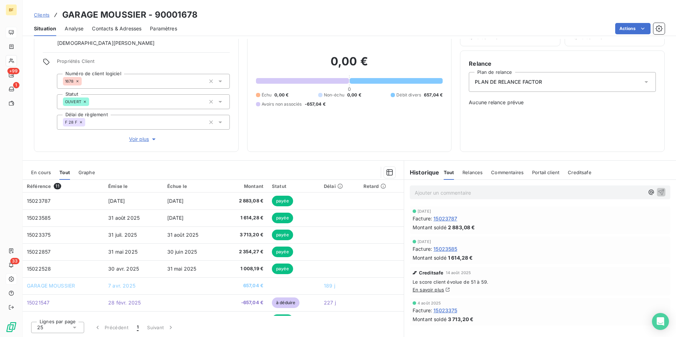
click at [66, 175] on span "Tout" at bounding box center [64, 173] width 11 height 6
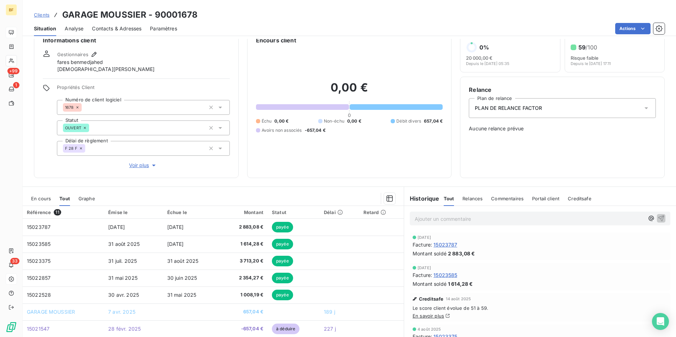
scroll to position [0, 0]
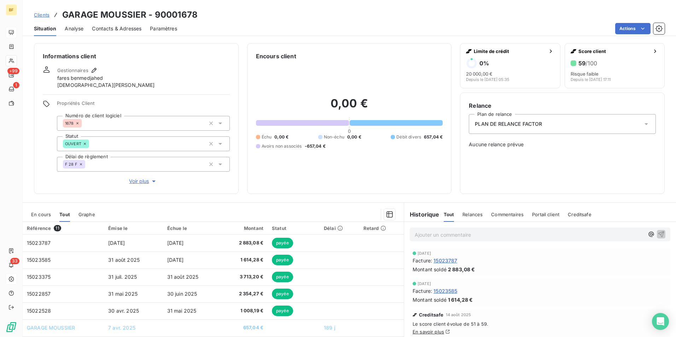
click at [136, 31] on span "Contacts & Adresses" at bounding box center [116, 28] width 49 height 7
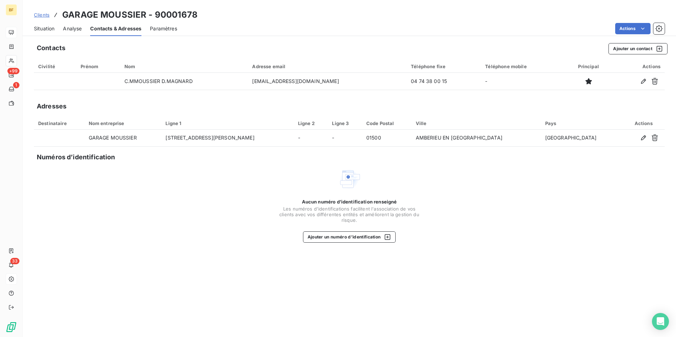
click at [250, 199] on div "Aucun numéro d’identification renseigné Les numéros d'identifications faciliten…" at bounding box center [349, 205] width 631 height 75
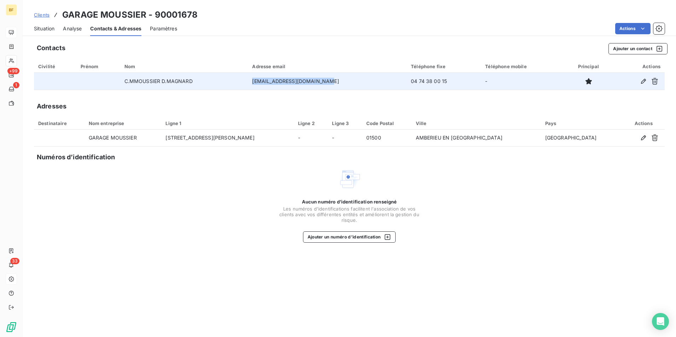
drag, startPoint x: 313, startPoint y: 82, endPoint x: 255, endPoint y: 81, distance: 58.3
click at [255, 81] on tr "C.MMOUSSIER D.MAGNARD [EMAIL_ADDRESS][DOMAIN_NAME] 04 74 38 00 15 -" at bounding box center [349, 81] width 631 height 17
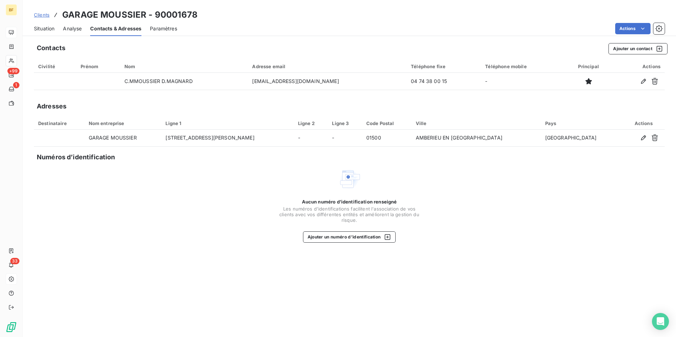
drag, startPoint x: 255, startPoint y: 81, endPoint x: 309, endPoint y: 31, distance: 73.5
click at [309, 31] on div "Actions" at bounding box center [425, 28] width 479 height 11
click at [474, 187] on div "Aucun numéro d’identification renseigné Les numéros d'identifications faciliten…" at bounding box center [349, 205] width 631 height 75
click at [511, 198] on div "Aucun numéro d’identification renseigné Les numéros d'identifications faciliten…" at bounding box center [349, 205] width 631 height 75
click at [232, 181] on div "Aucun numéro d’identification renseigné Les numéros d'identifications faciliten…" at bounding box center [349, 205] width 631 height 75
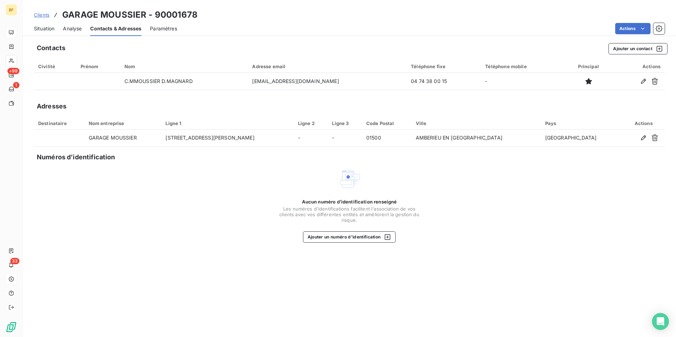
click at [484, 186] on div "Aucun numéro d’identification renseigné Les numéros d'identifications faciliten…" at bounding box center [349, 205] width 631 height 75
click at [554, 217] on div "Aucun numéro d’identification renseigné Les numéros d'identifications faciliten…" at bounding box center [349, 205] width 631 height 75
click at [554, 215] on div "Aucun numéro d’identification renseigné Les numéros d'identifications faciliten…" at bounding box center [349, 205] width 631 height 75
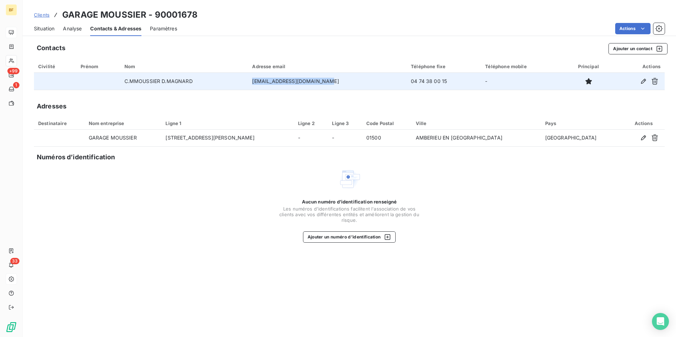
drag, startPoint x: 339, startPoint y: 82, endPoint x: 262, endPoint y: 82, distance: 77.1
click at [262, 82] on td "[EMAIL_ADDRESS][DOMAIN_NAME]" at bounding box center [327, 81] width 159 height 17
copy td "[EMAIL_ADDRESS][DOMAIN_NAME]"
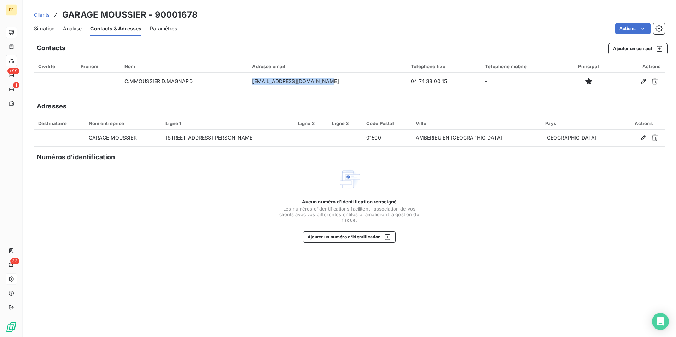
click at [44, 30] on span "Situation" at bounding box center [44, 28] width 21 height 7
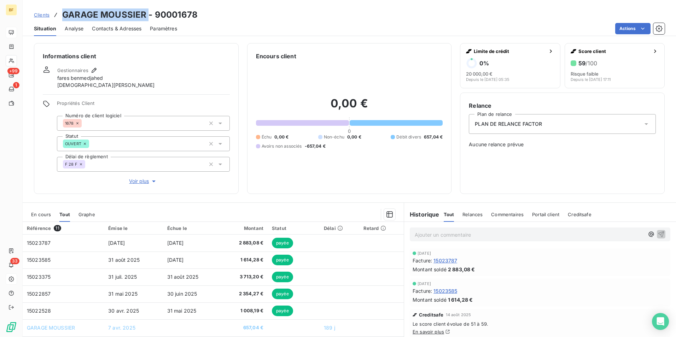
drag, startPoint x: 146, startPoint y: 14, endPoint x: 64, endPoint y: 14, distance: 82.0
click at [64, 14] on h3 "GARAGE MOUSSIER - 90001678" at bounding box center [129, 14] width 135 height 13
copy h3 "GARAGE MOUSSIER"
click at [343, 42] on div "Informations client Gestionnaires fares benmedjahed [PERSON_NAME] Propriétés Cl…" at bounding box center [349, 188] width 653 height 298
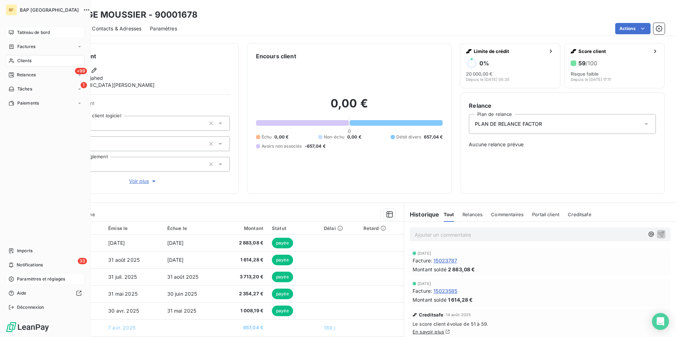
click at [16, 35] on div "Tableau de bord" at bounding box center [45, 32] width 79 height 11
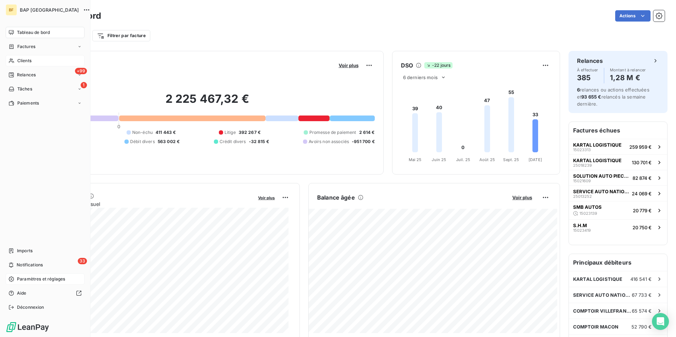
click at [17, 60] on span "Clients" at bounding box center [24, 61] width 14 height 6
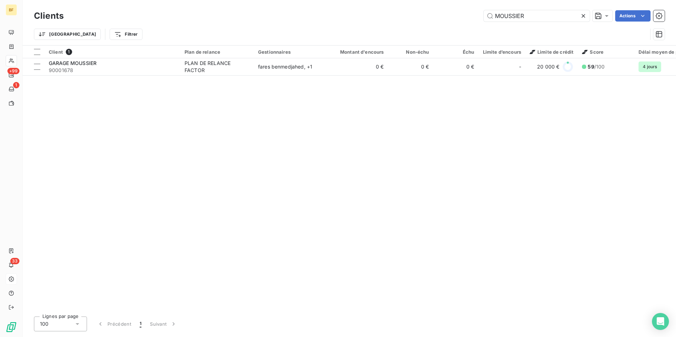
drag, startPoint x: 536, startPoint y: 17, endPoint x: 469, endPoint y: 10, distance: 66.9
click at [489, 14] on input "MOUSSIER" at bounding box center [537, 15] width 106 height 11
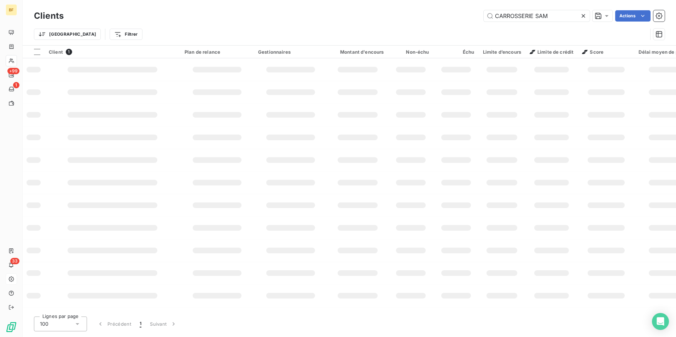
type input "CARROSSERIE SAM"
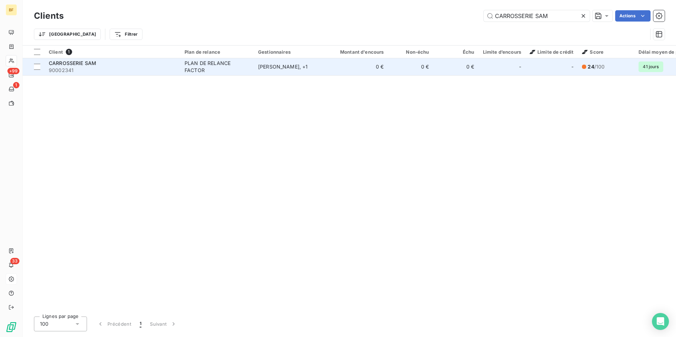
click at [265, 68] on div "[PERSON_NAME] , + 1" at bounding box center [290, 66] width 65 height 7
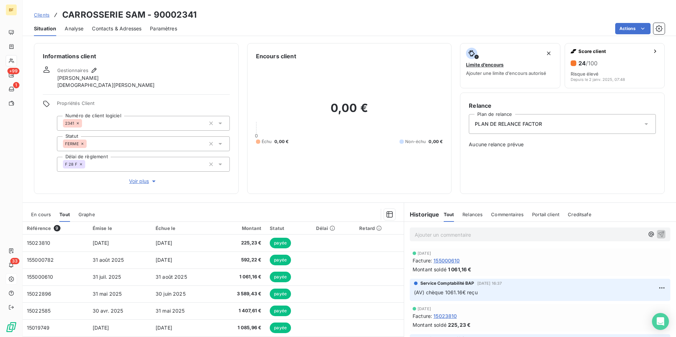
click at [105, 28] on span "Contacts & Adresses" at bounding box center [116, 28] width 49 height 7
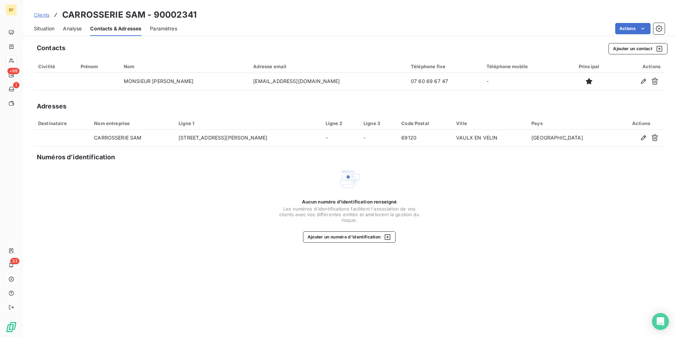
click at [47, 28] on span "Situation" at bounding box center [44, 28] width 21 height 7
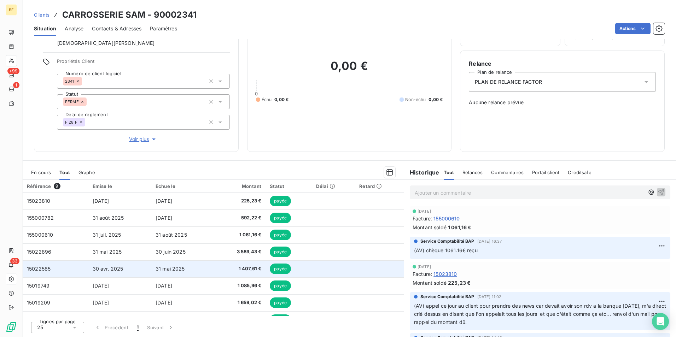
scroll to position [30, 0]
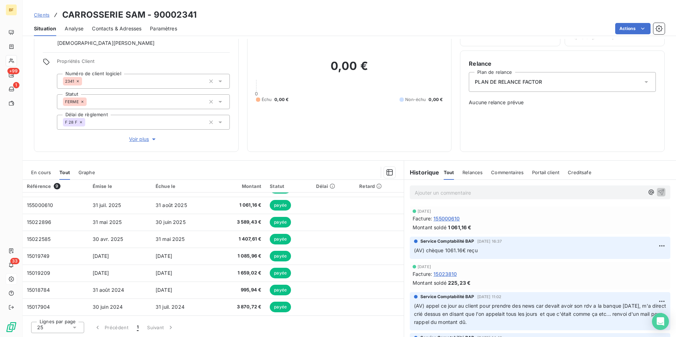
click at [441, 190] on p "Ajouter un commentaire ﻿" at bounding box center [529, 192] width 229 height 9
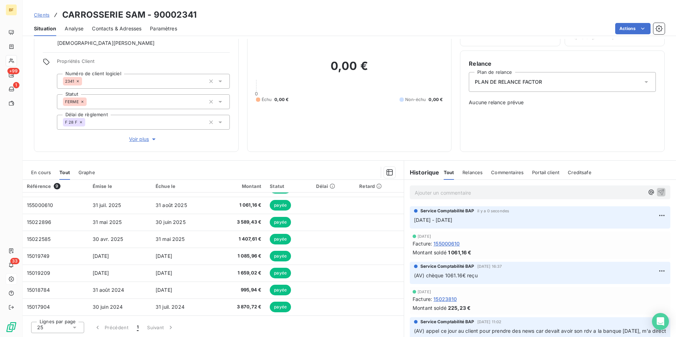
click at [126, 32] on div "Contacts & Adresses" at bounding box center [116, 28] width 49 height 15
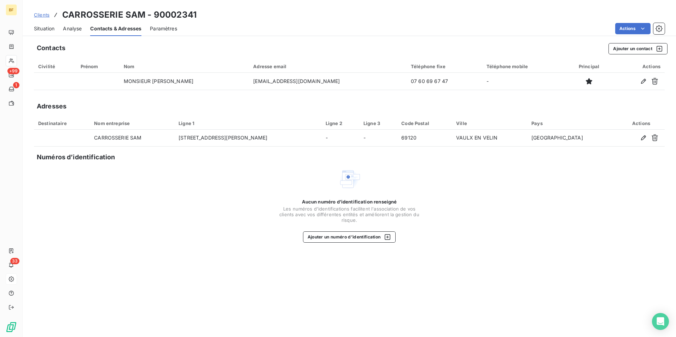
click at [51, 27] on span "Situation" at bounding box center [44, 28] width 21 height 7
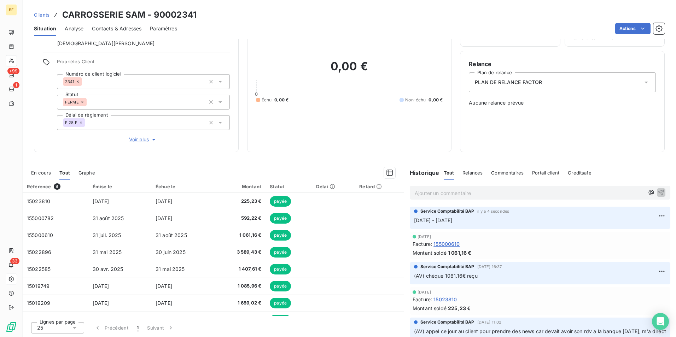
scroll to position [42, 0]
click at [332, 131] on div "0,00 € 0 Échu 0,00 € Non-échu 0,00 €" at bounding box center [349, 80] width 187 height 125
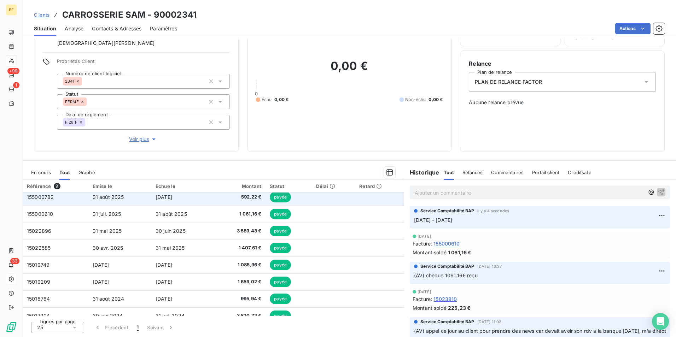
scroll to position [30, 0]
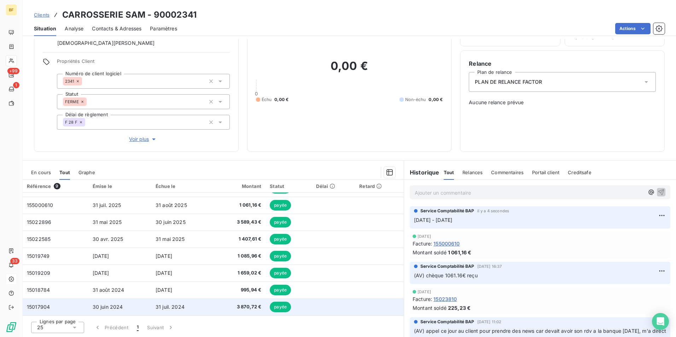
click at [158, 307] on span "31 juil. 2024" at bounding box center [170, 307] width 29 height 6
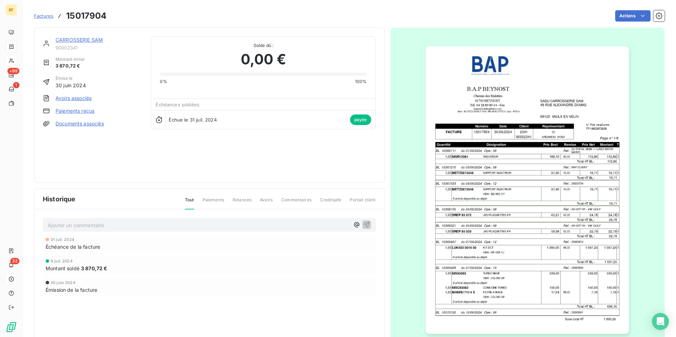
click at [497, 208] on img "button" at bounding box center [527, 190] width 203 height 288
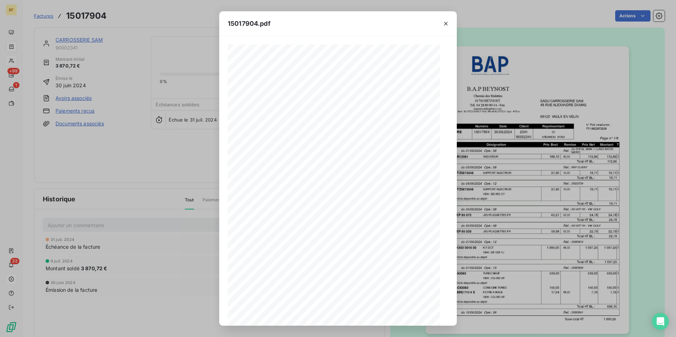
scroll to position [27, 0]
click at [354, 312] on icon "button" at bounding box center [352, 313] width 7 height 7
click at [354, 312] on icon "button" at bounding box center [353, 313] width 7 height 7
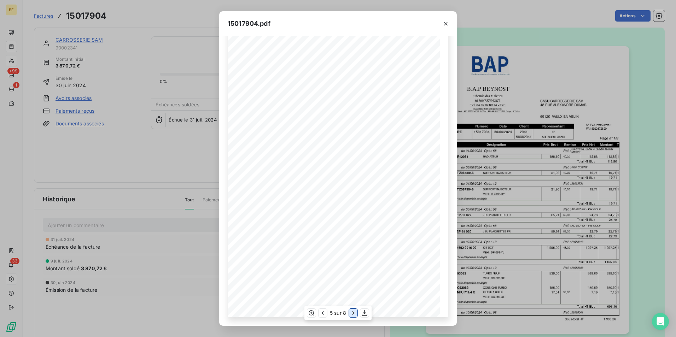
click at [354, 312] on icon "button" at bounding box center [353, 313] width 7 height 7
click at [368, 314] on button "button" at bounding box center [365, 313] width 8 height 8
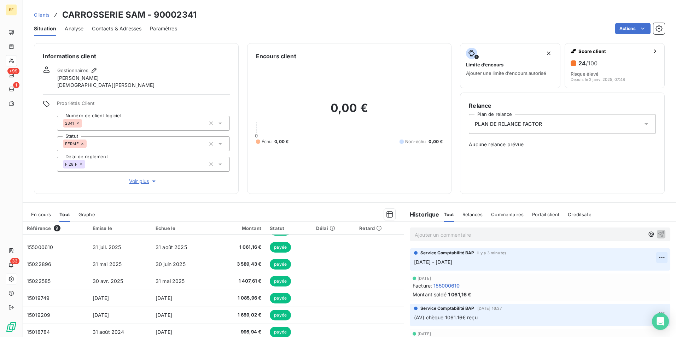
click at [654, 256] on html "BF +99 1 33 Clients CARROSSERIE SAM - 90002341 Situation Analyse Contacts & Adr…" at bounding box center [338, 168] width 676 height 337
click at [633, 271] on div "Editer" at bounding box center [634, 273] width 40 height 11
click at [414, 264] on span "[DATE] - [DATE]" at bounding box center [433, 262] width 38 height 6
click at [552, 258] on div "demande factures de [DATE] - [DATE]" at bounding box center [535, 262] width 242 height 9
click at [551, 261] on p "demande factures de [DATE] - [DATE]" at bounding box center [535, 262] width 242 height 8
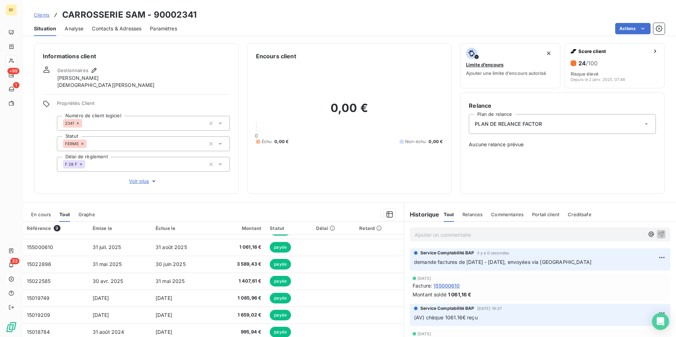
click at [477, 182] on div "Relance Plan de relance PLAN DE RELANCE FACTOR Aucune relance prévue" at bounding box center [562, 143] width 187 height 84
click at [118, 22] on div "Contacts & Adresses" at bounding box center [116, 28] width 49 height 15
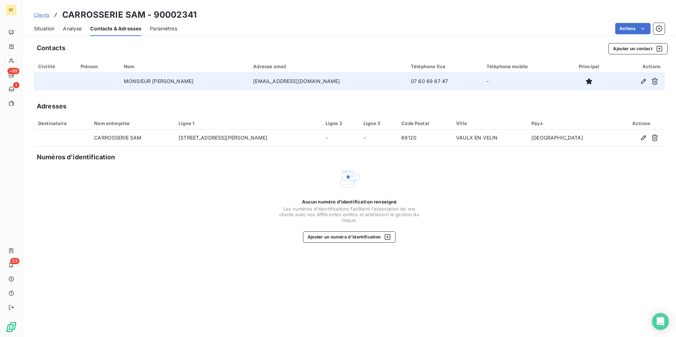
drag, startPoint x: 350, startPoint y: 80, endPoint x: 238, endPoint y: 85, distance: 112.5
click at [238, 85] on tr "MONSIEUR [PERSON_NAME] [PERSON_NAME] [EMAIL_ADDRESS][DOMAIN_NAME] 07 60 69 67 4…" at bounding box center [349, 81] width 631 height 17
click at [354, 82] on td "[EMAIL_ADDRESS][DOMAIN_NAME]" at bounding box center [328, 81] width 158 height 17
drag, startPoint x: 346, startPoint y: 83, endPoint x: 266, endPoint y: 85, distance: 80.6
click at [266, 85] on tr "MONSIEUR [PERSON_NAME] [PERSON_NAME] [EMAIL_ADDRESS][DOMAIN_NAME] 07 60 69 67 4…" at bounding box center [349, 81] width 631 height 17
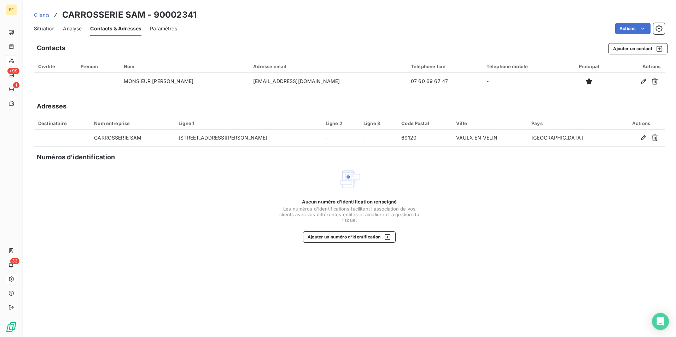
copy tr "[EMAIL_ADDRESS][DOMAIN_NAME]"
drag, startPoint x: 201, startPoint y: 15, endPoint x: 65, endPoint y: 15, distance: 136.4
click at [65, 15] on div "Clients CARROSSERIE SAM - 90002341" at bounding box center [349, 14] width 653 height 13
copy h3 "CARROSSERIE SAM - 90002341"
click at [46, 29] on span "Situation" at bounding box center [44, 28] width 21 height 7
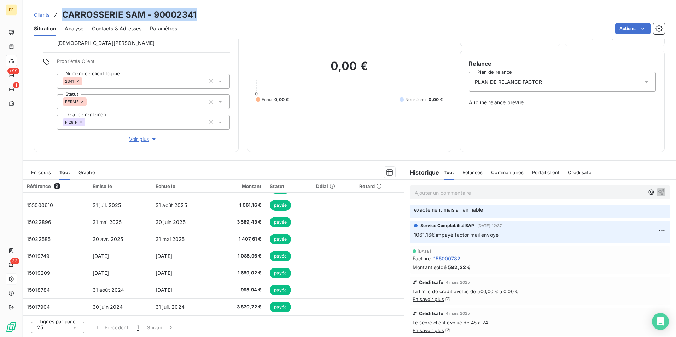
scroll to position [179, 0]
click at [269, 131] on div "0,00 € 0 Échu 0,00 € Non-échu 0,00 €" at bounding box center [349, 80] width 187 height 125
click at [447, 193] on p "Ajouter un commentaire ﻿" at bounding box center [529, 192] width 229 height 9
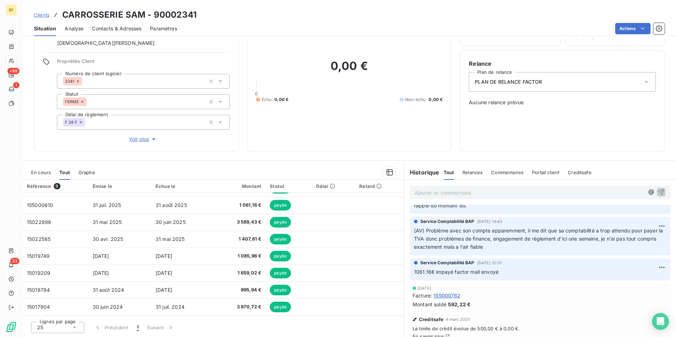
scroll to position [106, 0]
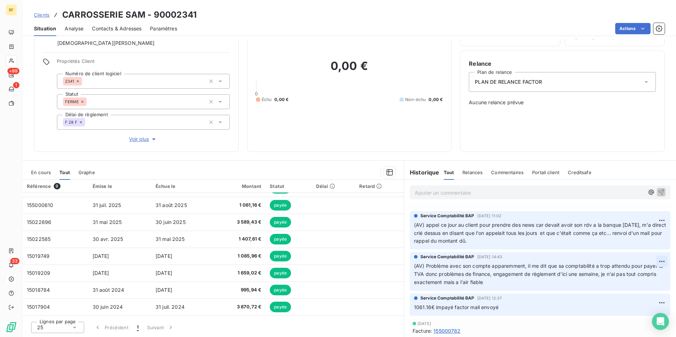
click at [651, 262] on html "BF +99 1 33 Clients CARROSSERIE SAM - 90002341 Situation Analyse Contacts & Adr…" at bounding box center [338, 168] width 676 height 337
click at [632, 275] on div "Editer" at bounding box center [634, 276] width 40 height 11
click at [595, 282] on p "(AV) Problème avec son compte apparemment, il me dit que sa comptabilité a trop…" at bounding box center [536, 274] width 244 height 24
drag, startPoint x: 608, startPoint y: 284, endPoint x: 618, endPoint y: 273, distance: 14.3
click at [618, 273] on p "(AV) Problème avec son compte apparemment, il me dit que sa comptabilité a trop…" at bounding box center [536, 274] width 244 height 24
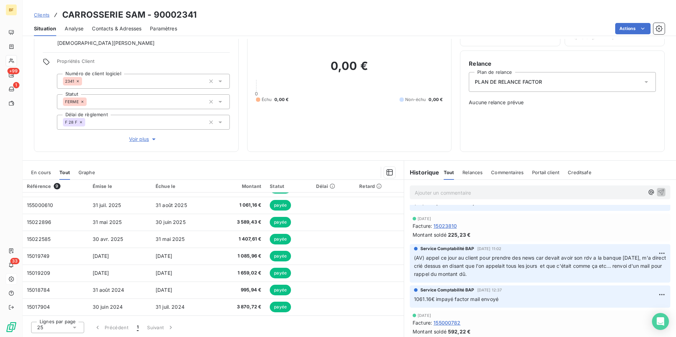
scroll to position [0, 0]
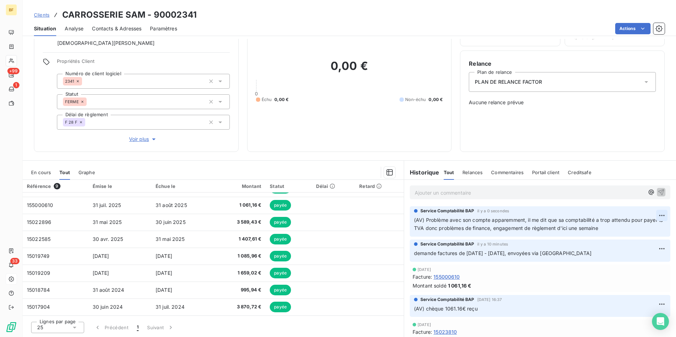
click at [651, 216] on html "BF +99 1 33 Clients CARROSSERIE SAM - 90002341 Situation Analyse Contacts & Adr…" at bounding box center [338, 168] width 676 height 337
click at [637, 229] on div "Editer" at bounding box center [634, 231] width 40 height 11
click at [507, 231] on p "(AV) Problème avec son compte apparemment, il me dit que sa comptabilité a trop…" at bounding box center [536, 224] width 244 height 16
drag, startPoint x: 508, startPoint y: 228, endPoint x: 483, endPoint y: 225, distance: 25.6
click at [483, 225] on span "(AV) Problème avec son compte apparemment, il me dit que sa comptabilité a trop…" at bounding box center [536, 224] width 245 height 14
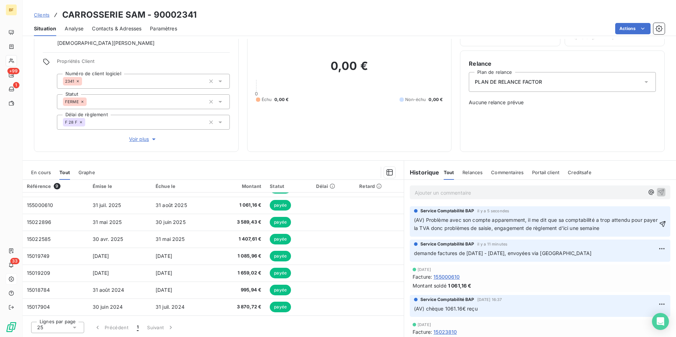
click at [615, 227] on p "(AV) Problème avec son compte apparemment, il me dit que sa comptabilité a trop…" at bounding box center [536, 224] width 244 height 16
click at [455, 192] on p "Ajouter un commentaire ﻿" at bounding box center [529, 192] width 229 height 9
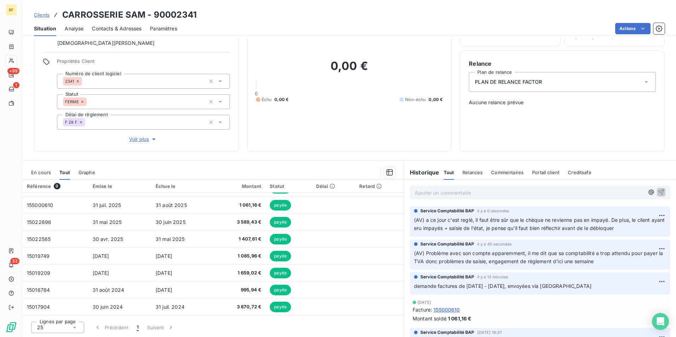
click at [372, 150] on div "Encours client 0,00 € 0 Échu 0,00 € Non-échu 0,00 €" at bounding box center [349, 76] width 205 height 151
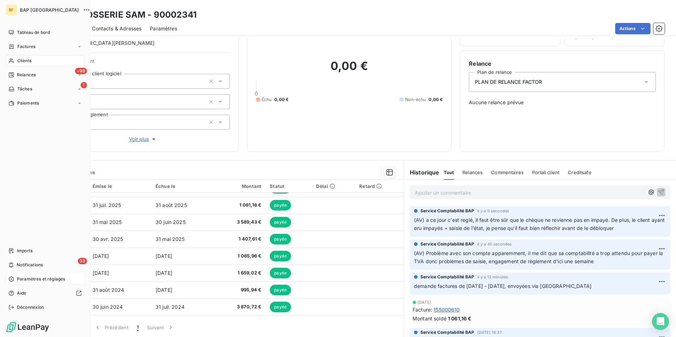
drag, startPoint x: 20, startPoint y: 62, endPoint x: 24, endPoint y: 62, distance: 4.6
click at [20, 62] on span "Clients" at bounding box center [24, 61] width 14 height 6
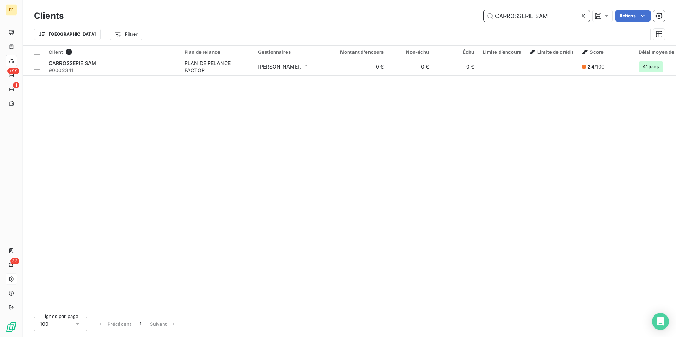
click at [559, 14] on input "CARROSSERIE SAM" at bounding box center [537, 15] width 106 height 11
drag, startPoint x: 519, startPoint y: 13, endPoint x: 501, endPoint y: 12, distance: 18.1
click at [501, 12] on input "CARROSSERIE SAM" at bounding box center [537, 15] width 106 height 11
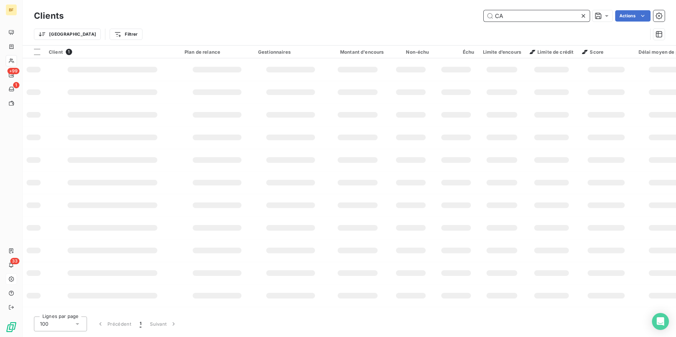
type input "C"
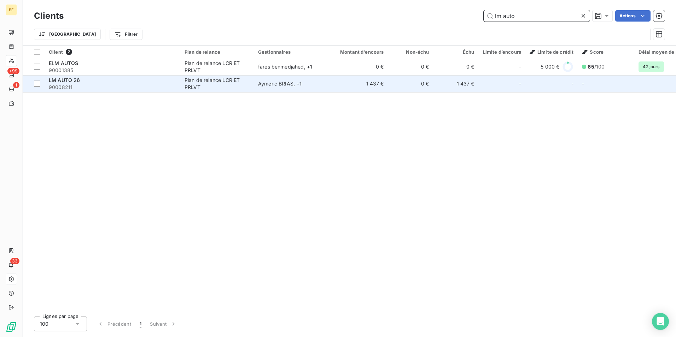
type input "lm auto"
click at [141, 84] on span "90008211" at bounding box center [112, 87] width 127 height 7
